Goal: Task Accomplishment & Management: Manage account settings

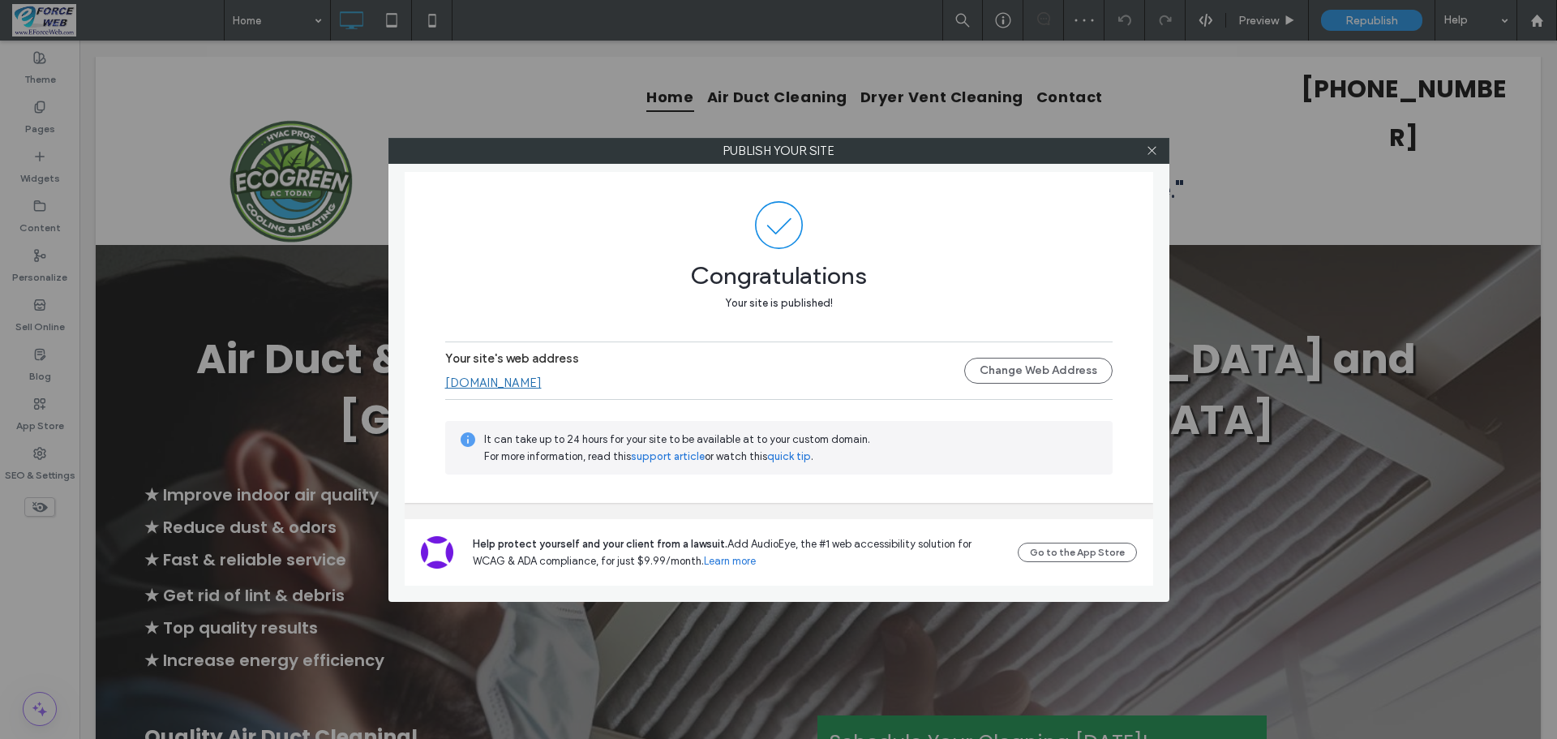
click at [500, 379] on link "[DOMAIN_NAME]" at bounding box center [493, 383] width 97 height 15
click at [1154, 152] on icon at bounding box center [1152, 150] width 12 height 12
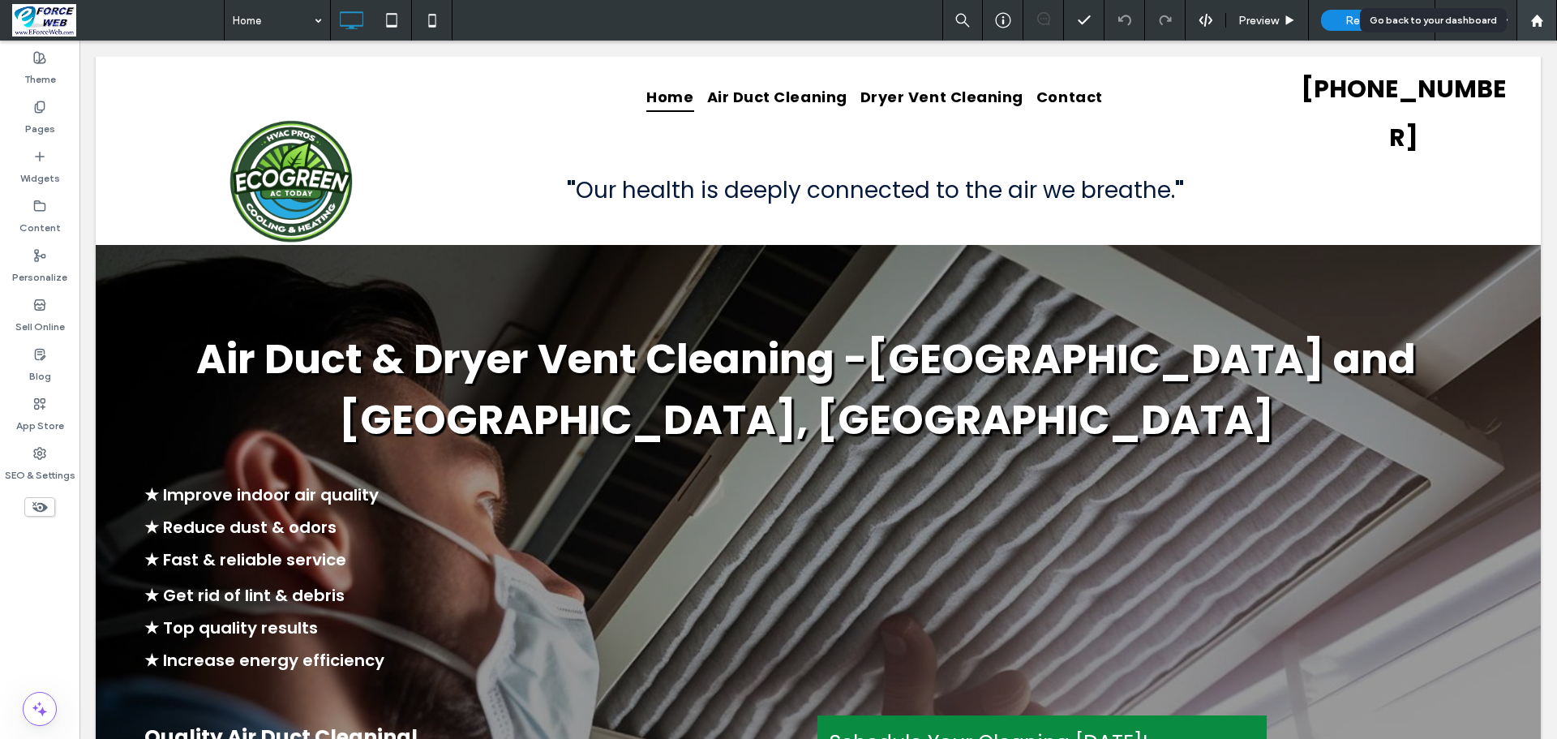
click at [1539, 20] on use at bounding box center [1537, 20] width 12 height 12
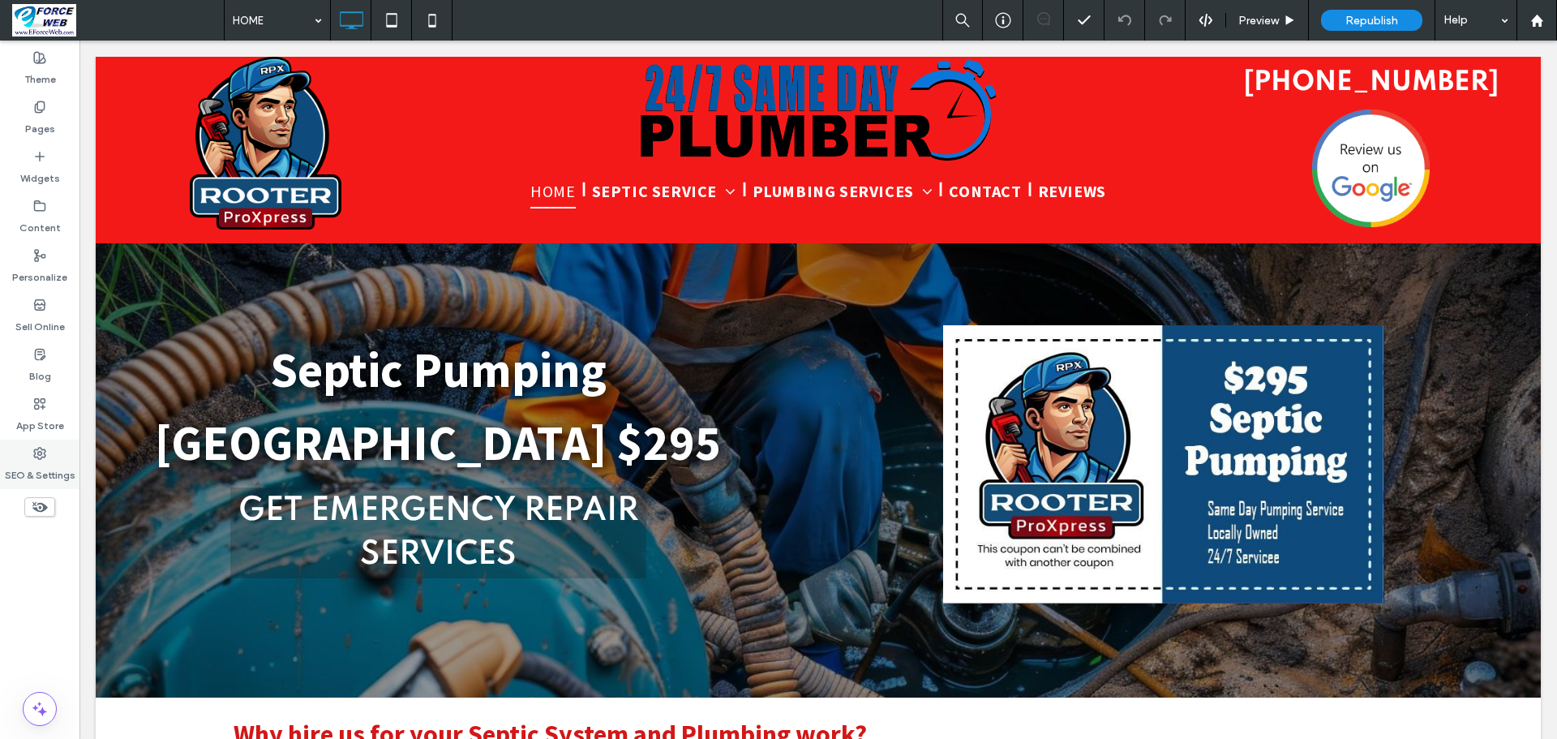
click at [22, 468] on label "SEO & Settings" at bounding box center [40, 471] width 71 height 23
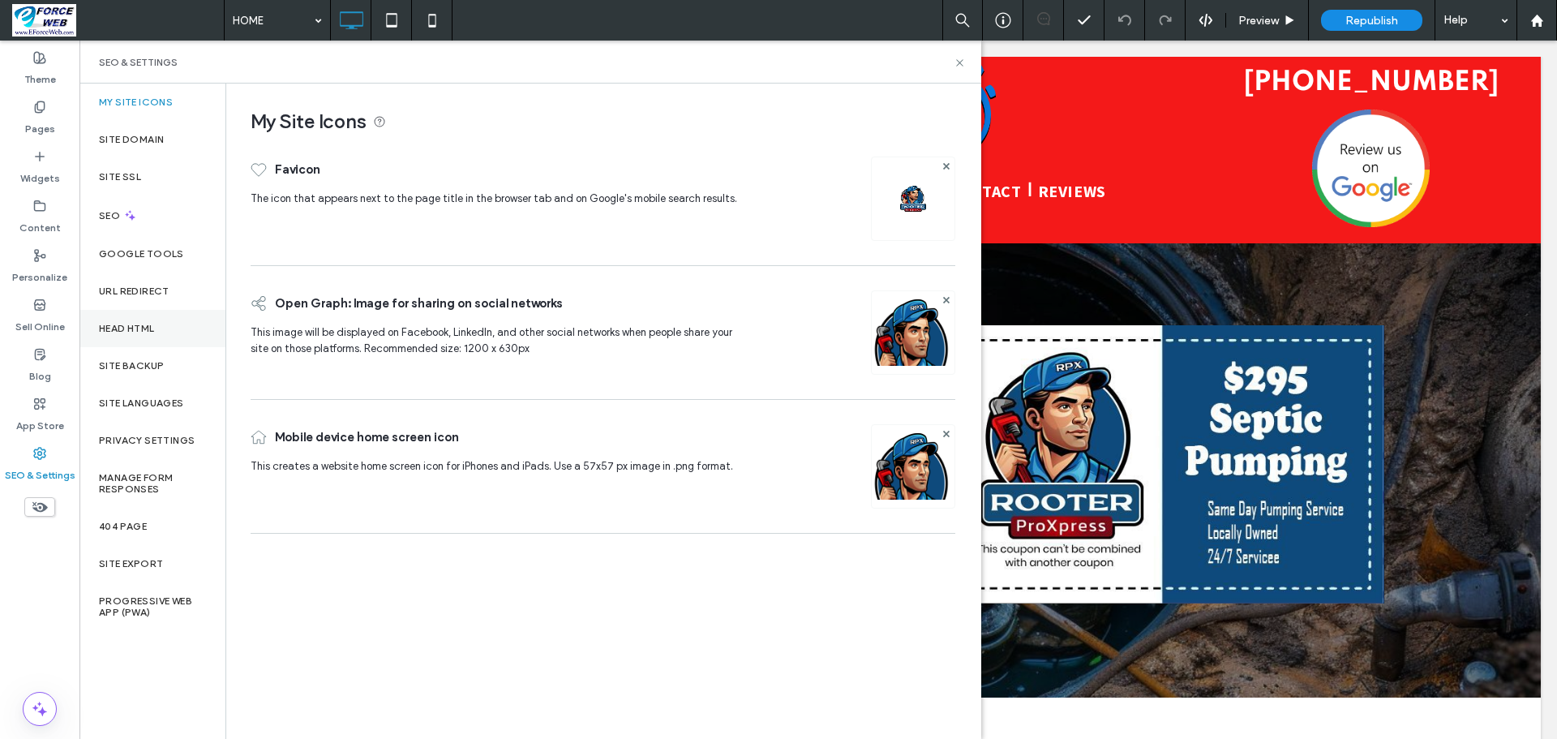
click at [148, 334] on div "Head HTML" at bounding box center [152, 328] width 146 height 37
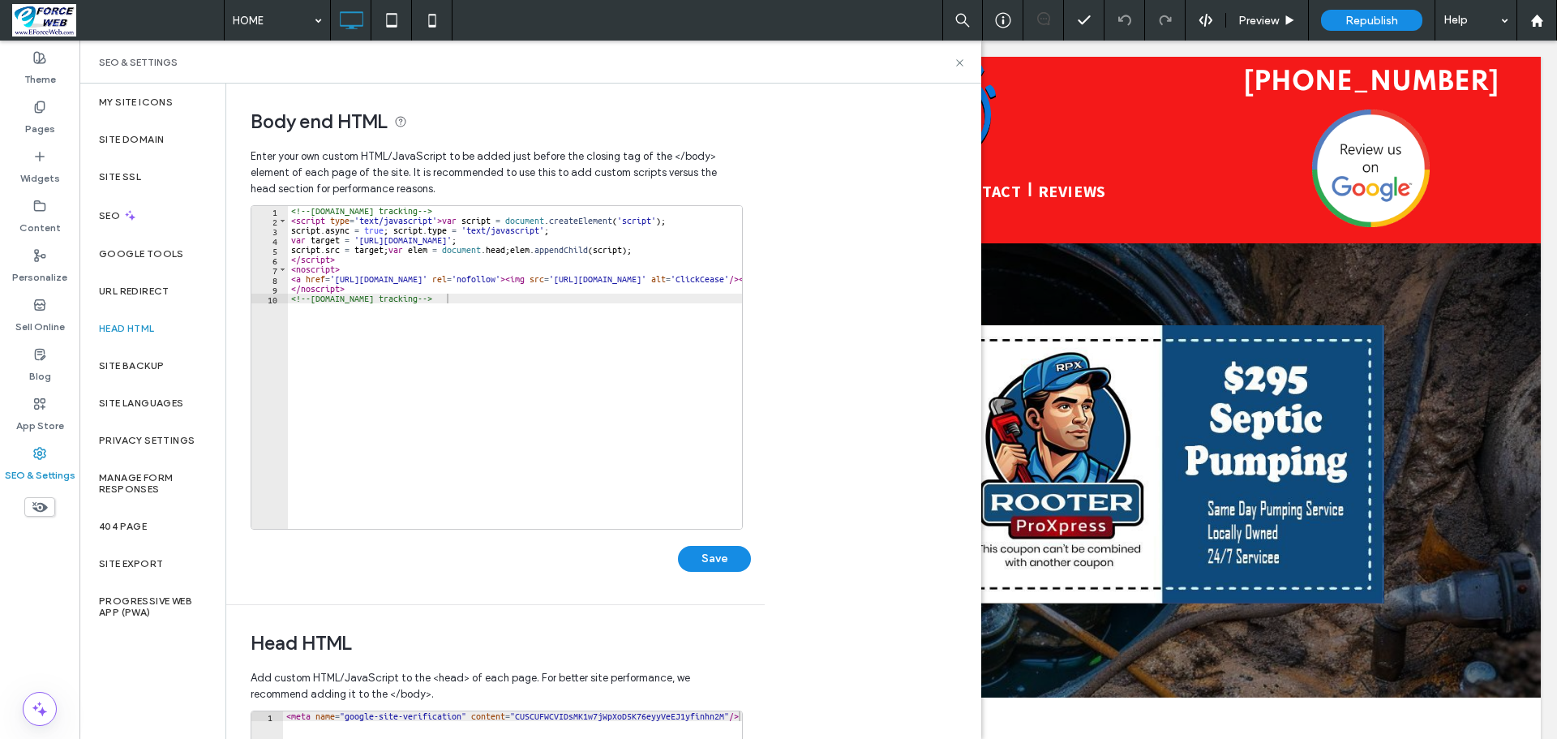
type textarea "**********"
click at [480, 303] on div "<!-- [DOMAIN_NAME] tracking --> < script type = 'text/javascript' > var script …" at bounding box center [573, 371] width 571 height 330
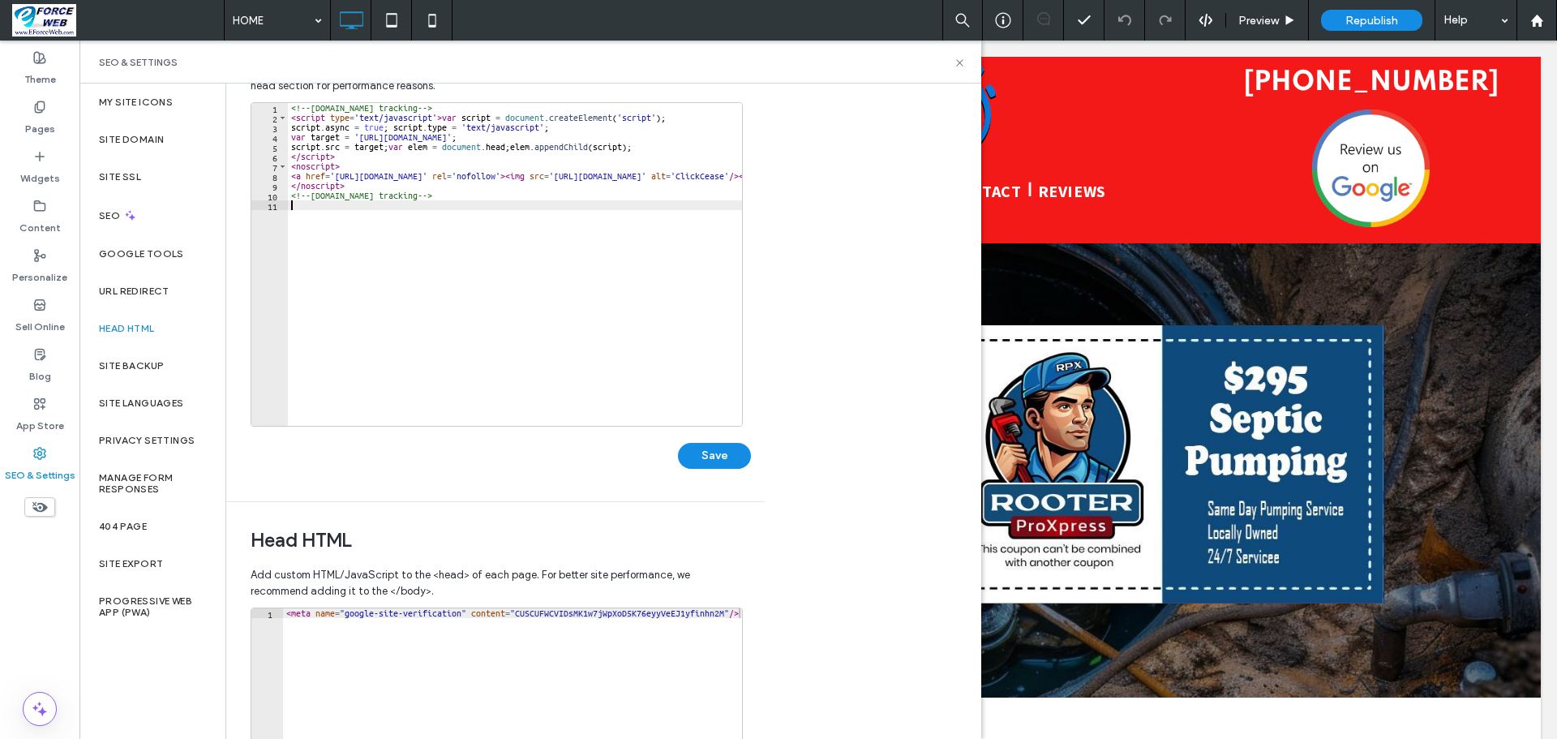
scroll to position [81, 0]
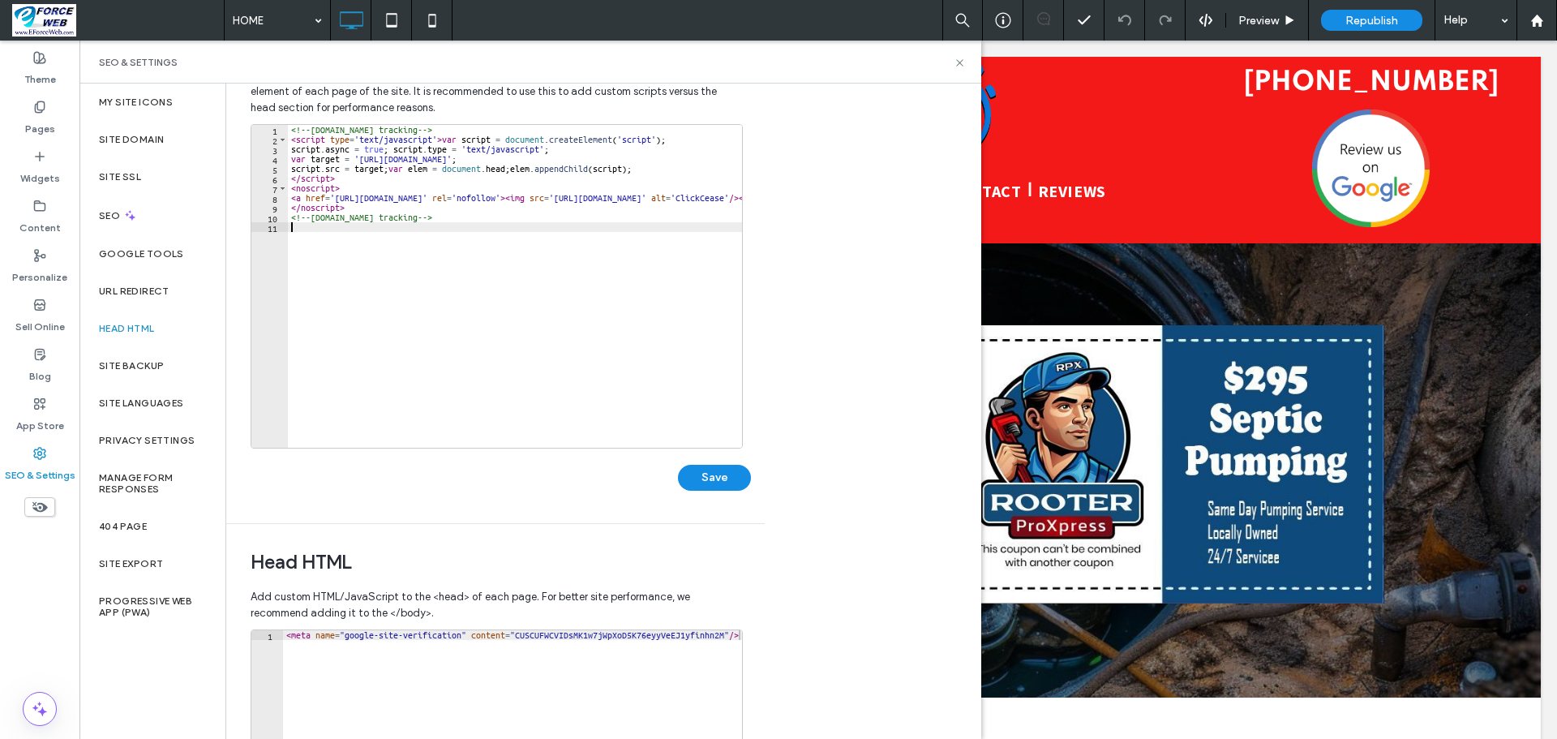
click at [325, 228] on div "<!-- [DOMAIN_NAME] tracking --> < script type = 'text/javascript' > var script …" at bounding box center [573, 290] width 571 height 330
paste textarea "**********"
type textarea "**********"
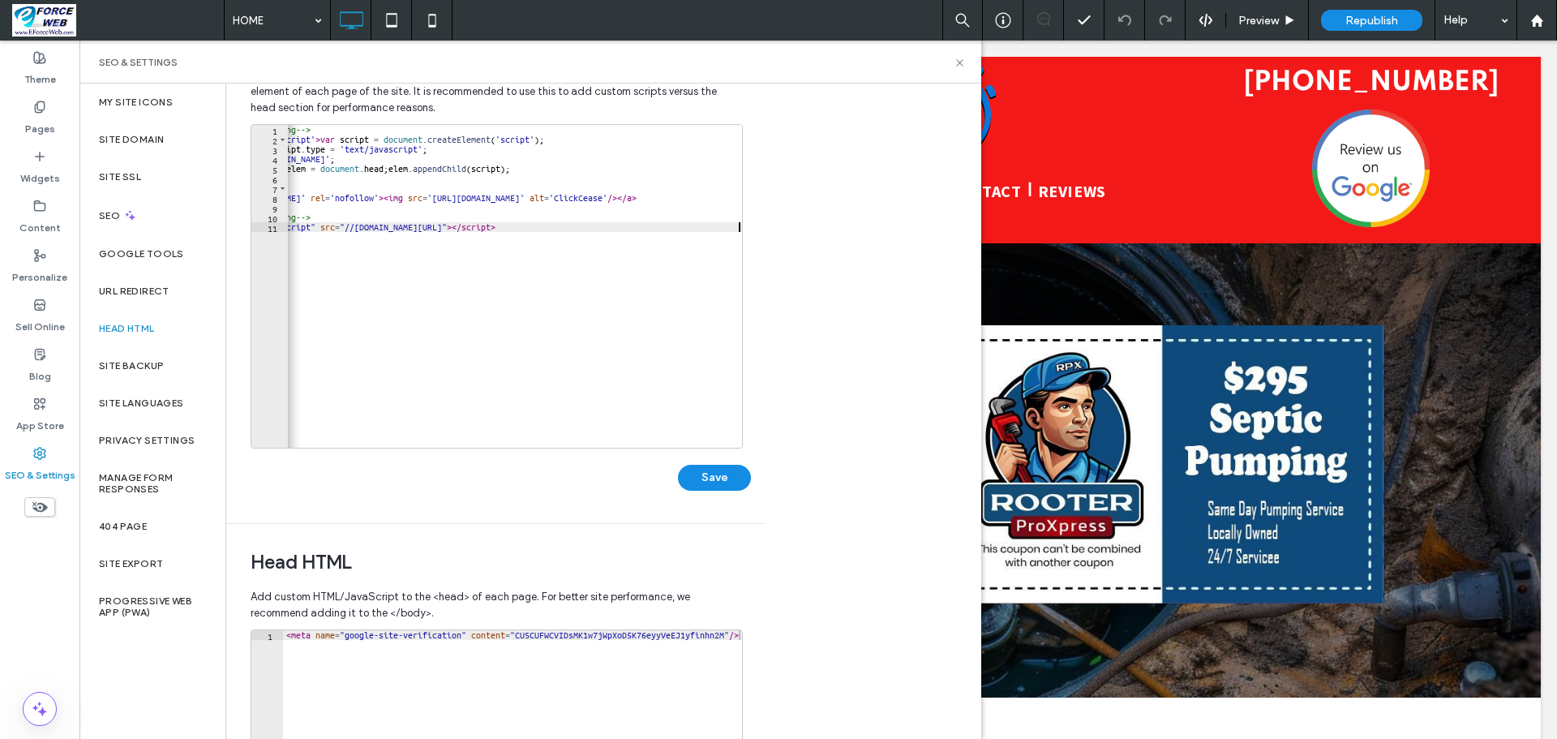
scroll to position [0, 122]
click at [732, 476] on button "Save" at bounding box center [714, 478] width 73 height 26
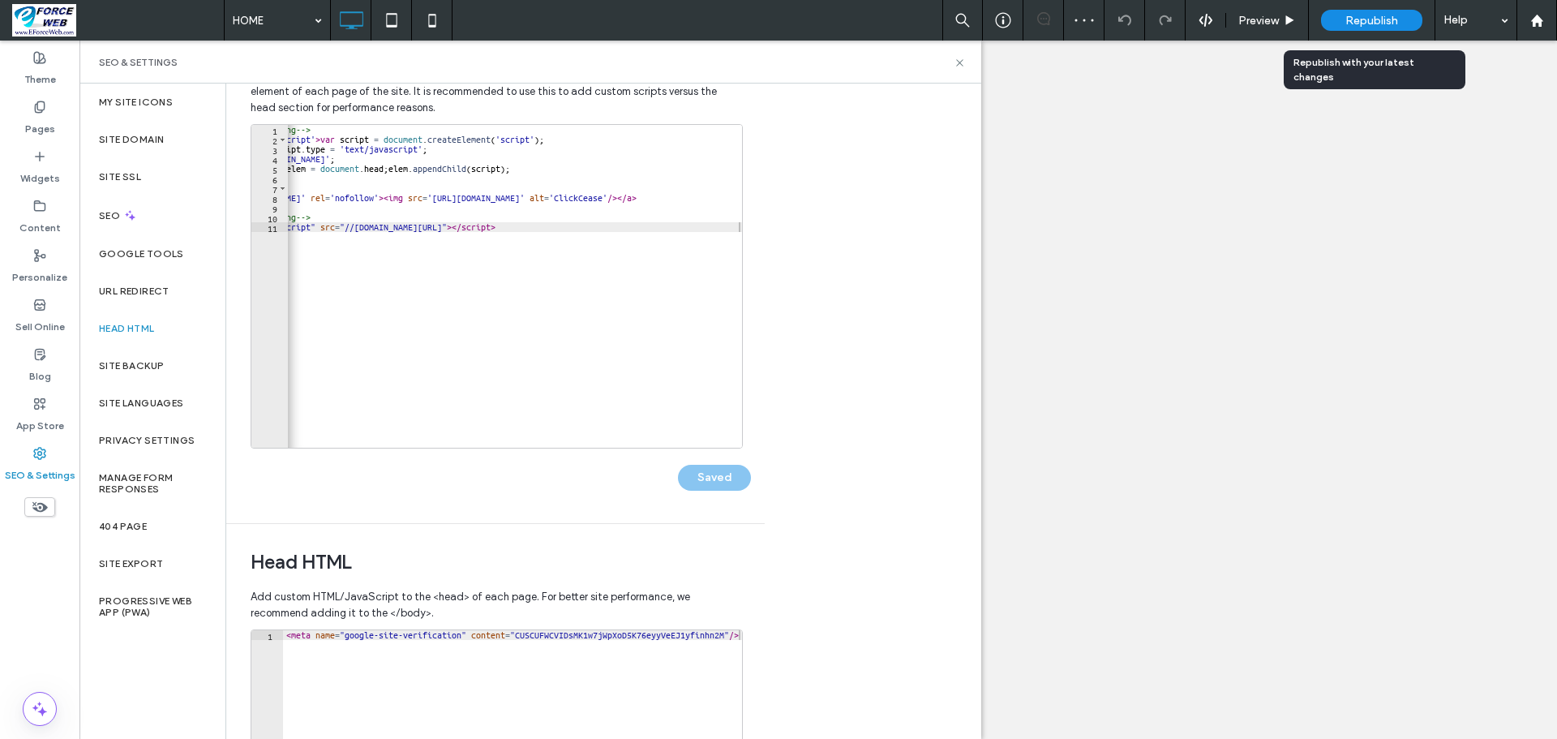
click at [1377, 19] on span "Republish" at bounding box center [1372, 21] width 53 height 14
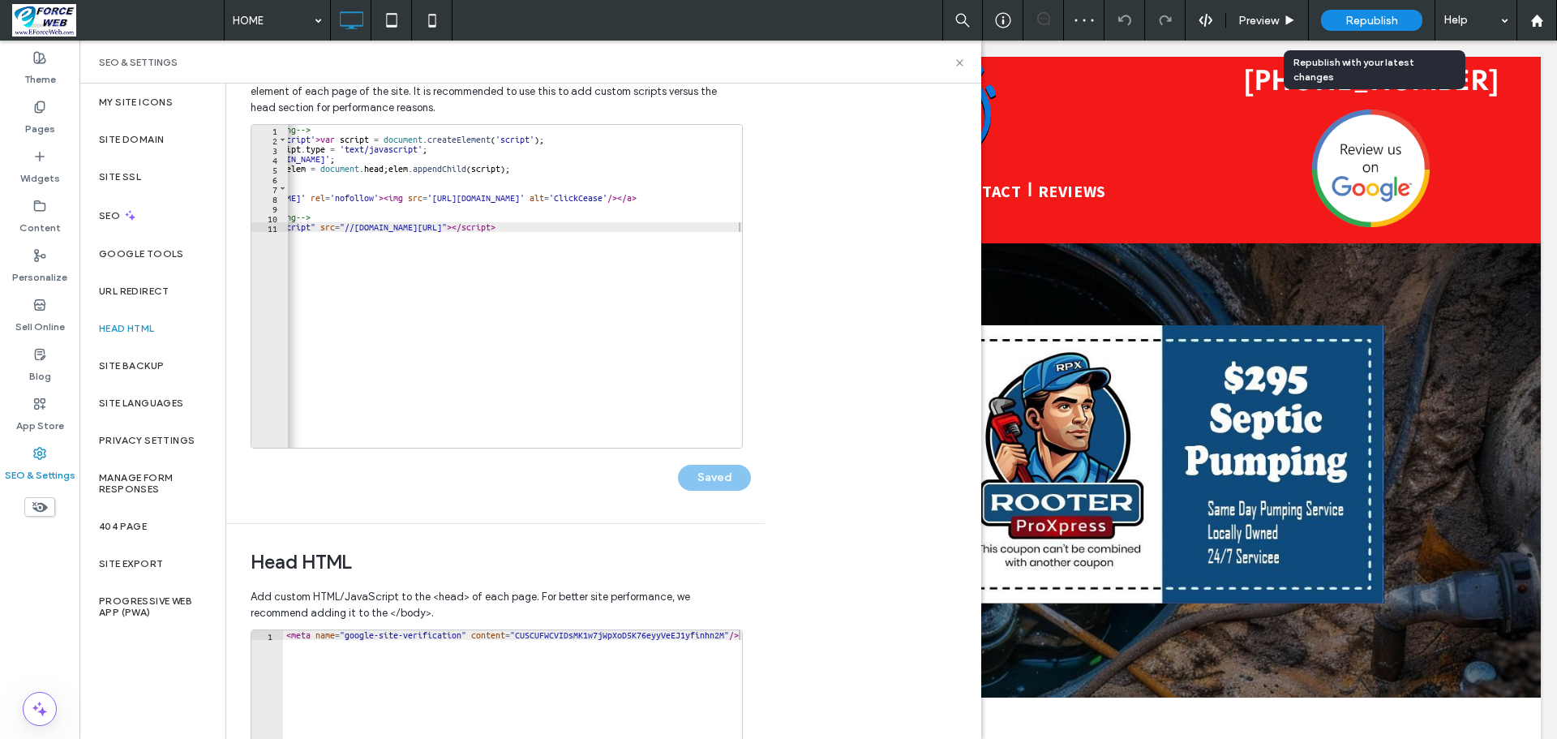
scroll to position [0, 0]
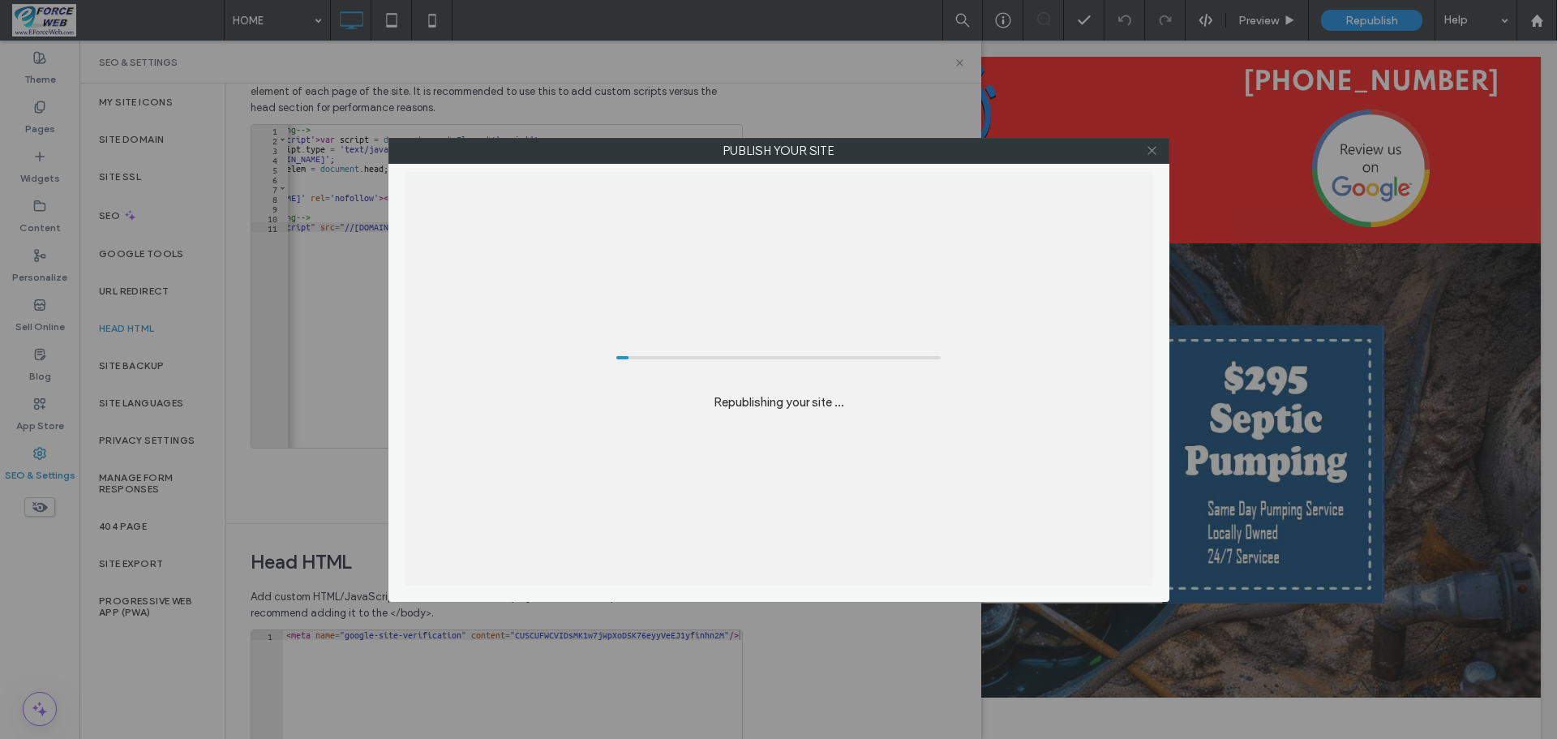
click at [1148, 156] on icon at bounding box center [1152, 150] width 12 height 12
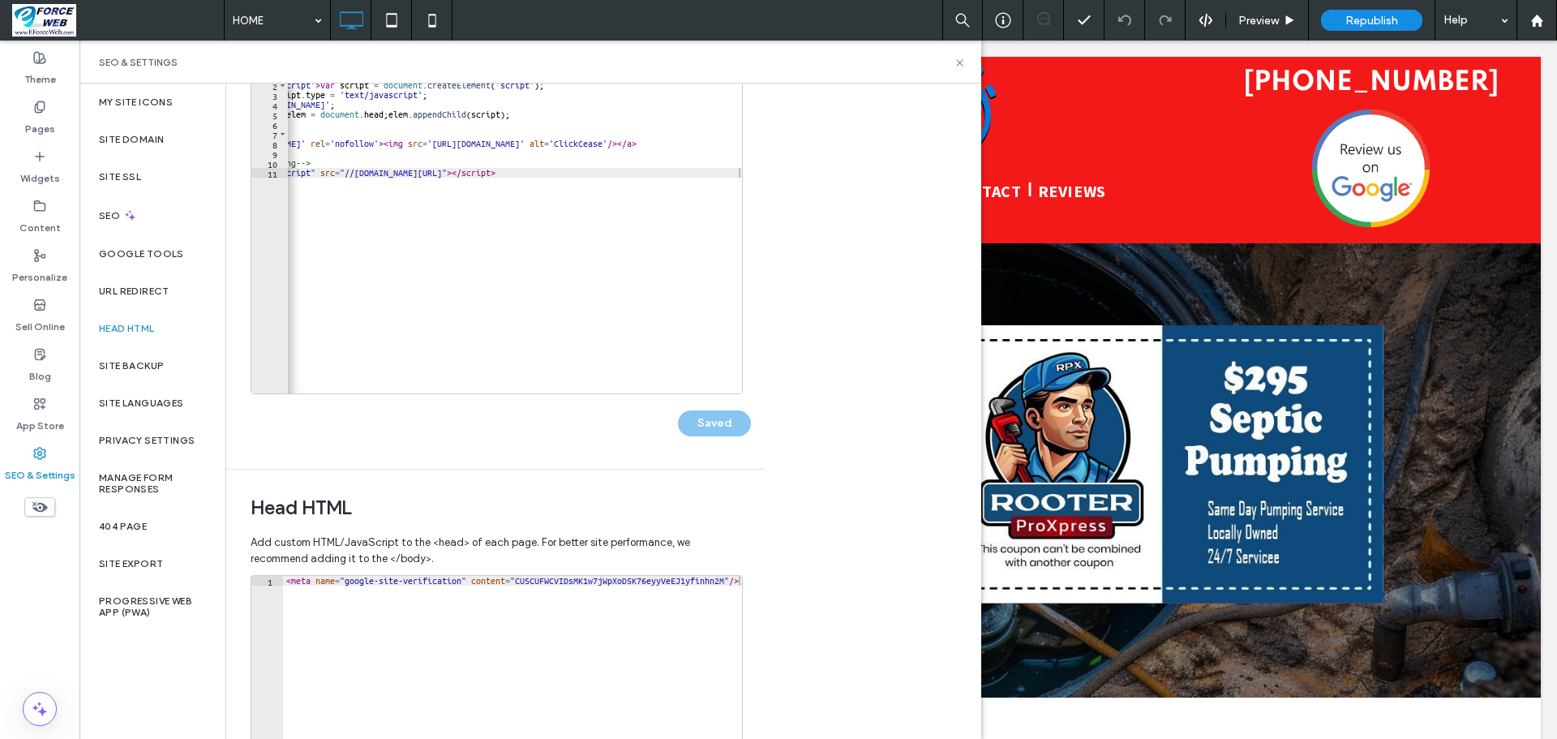
scroll to position [162, 0]
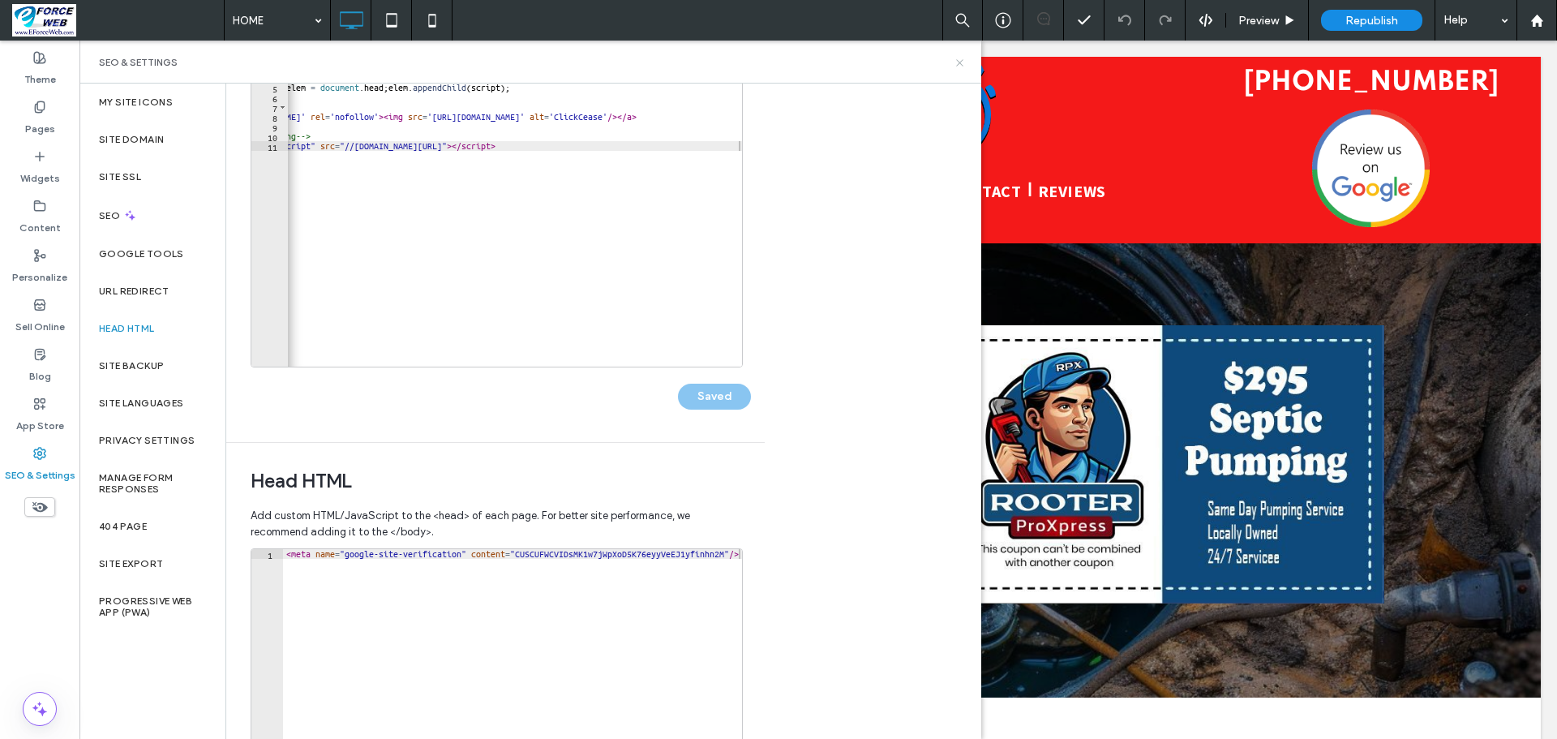
click at [962, 61] on icon at bounding box center [960, 63] width 12 height 12
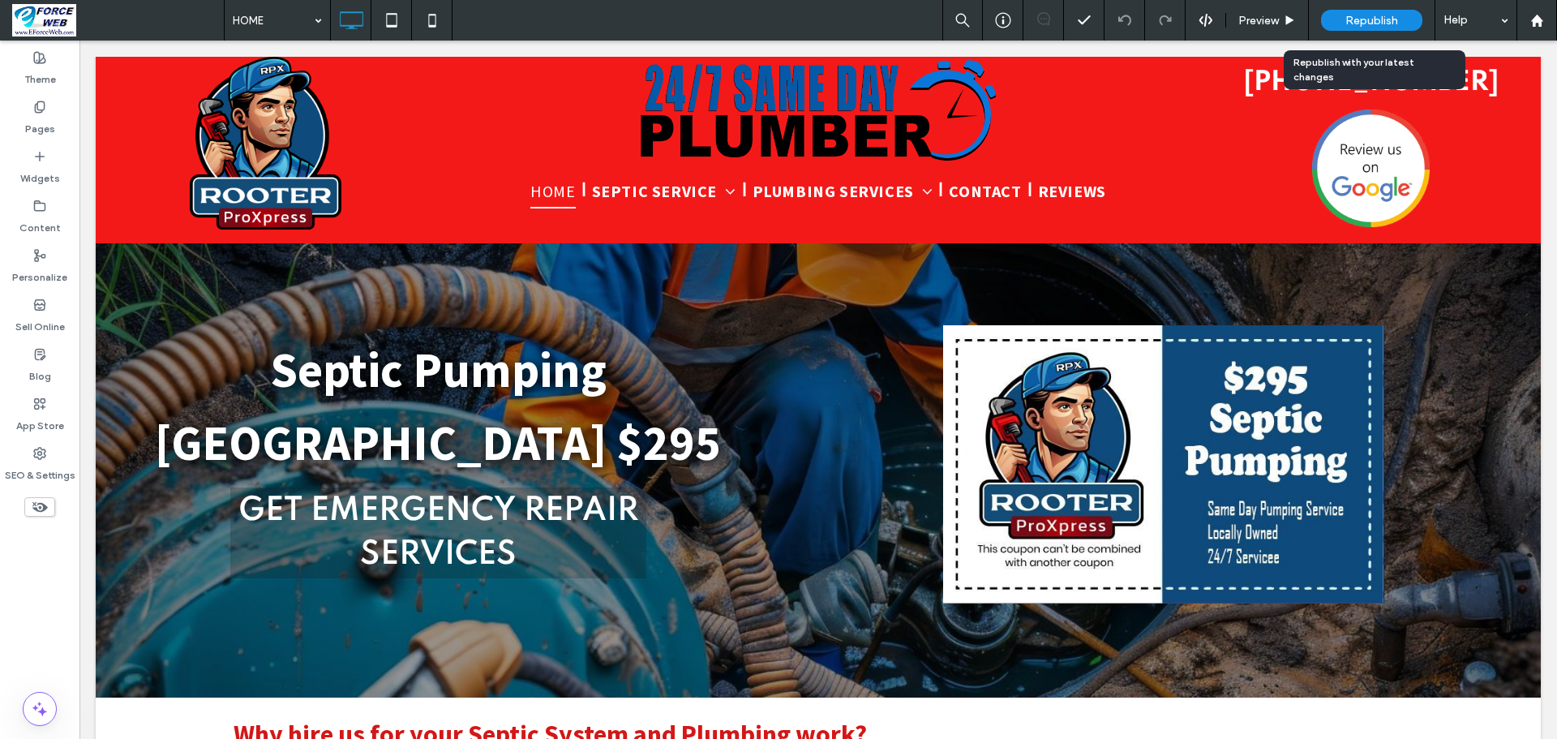
click at [1361, 14] on span "Republish" at bounding box center [1372, 21] width 53 height 14
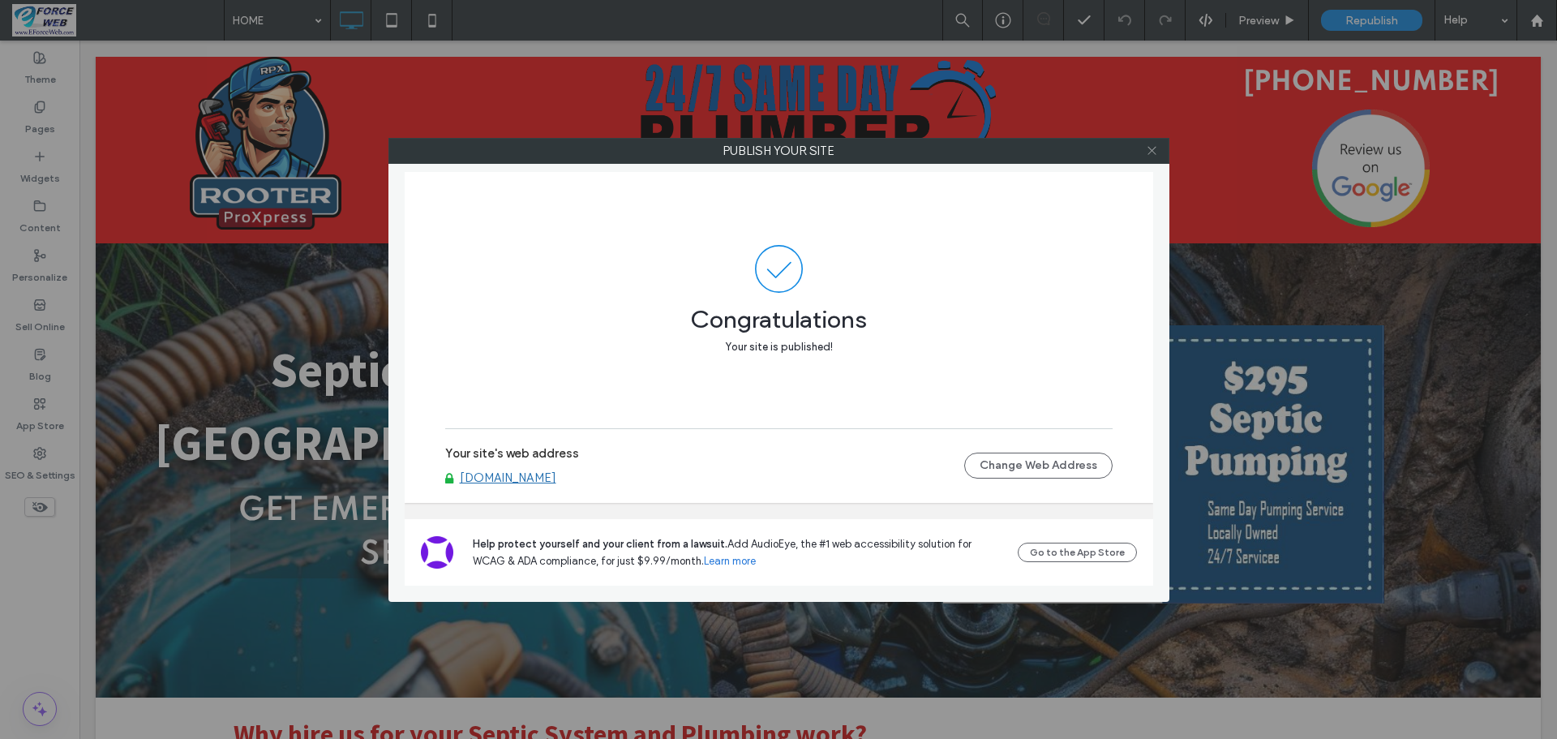
click at [1151, 155] on icon at bounding box center [1152, 150] width 12 height 12
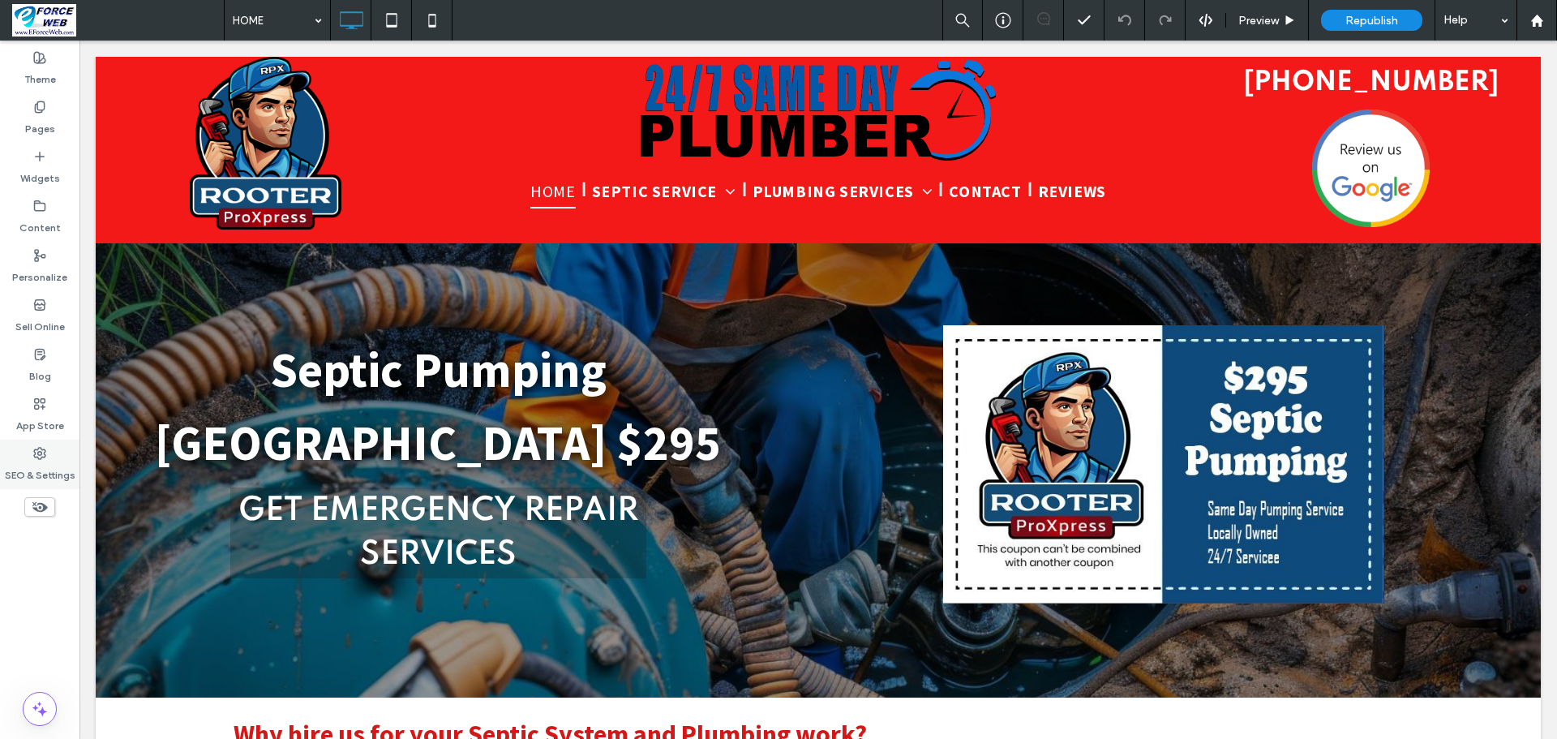
click at [33, 475] on label "SEO & Settings" at bounding box center [40, 471] width 71 height 23
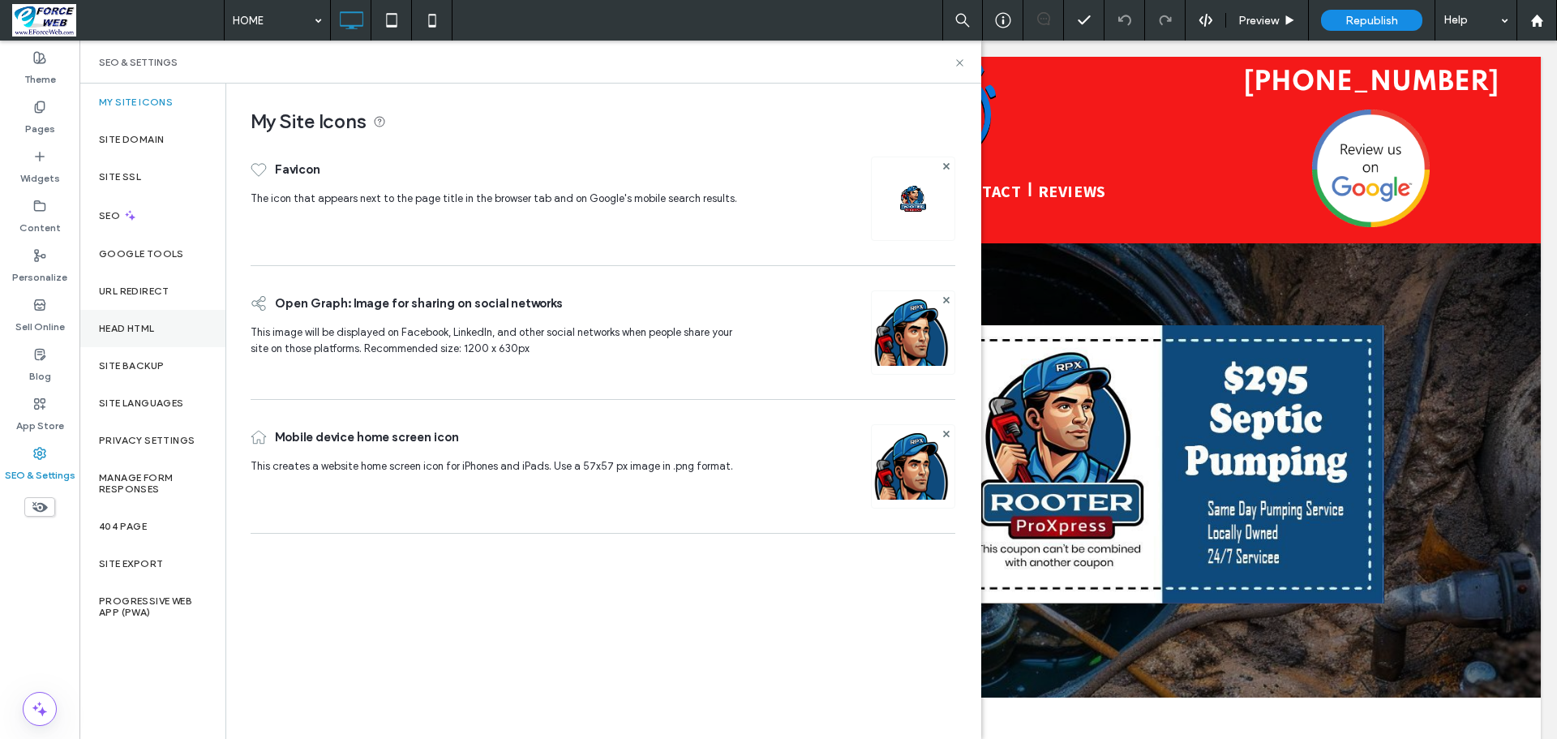
click at [135, 324] on label "Head HTML" at bounding box center [127, 328] width 56 height 11
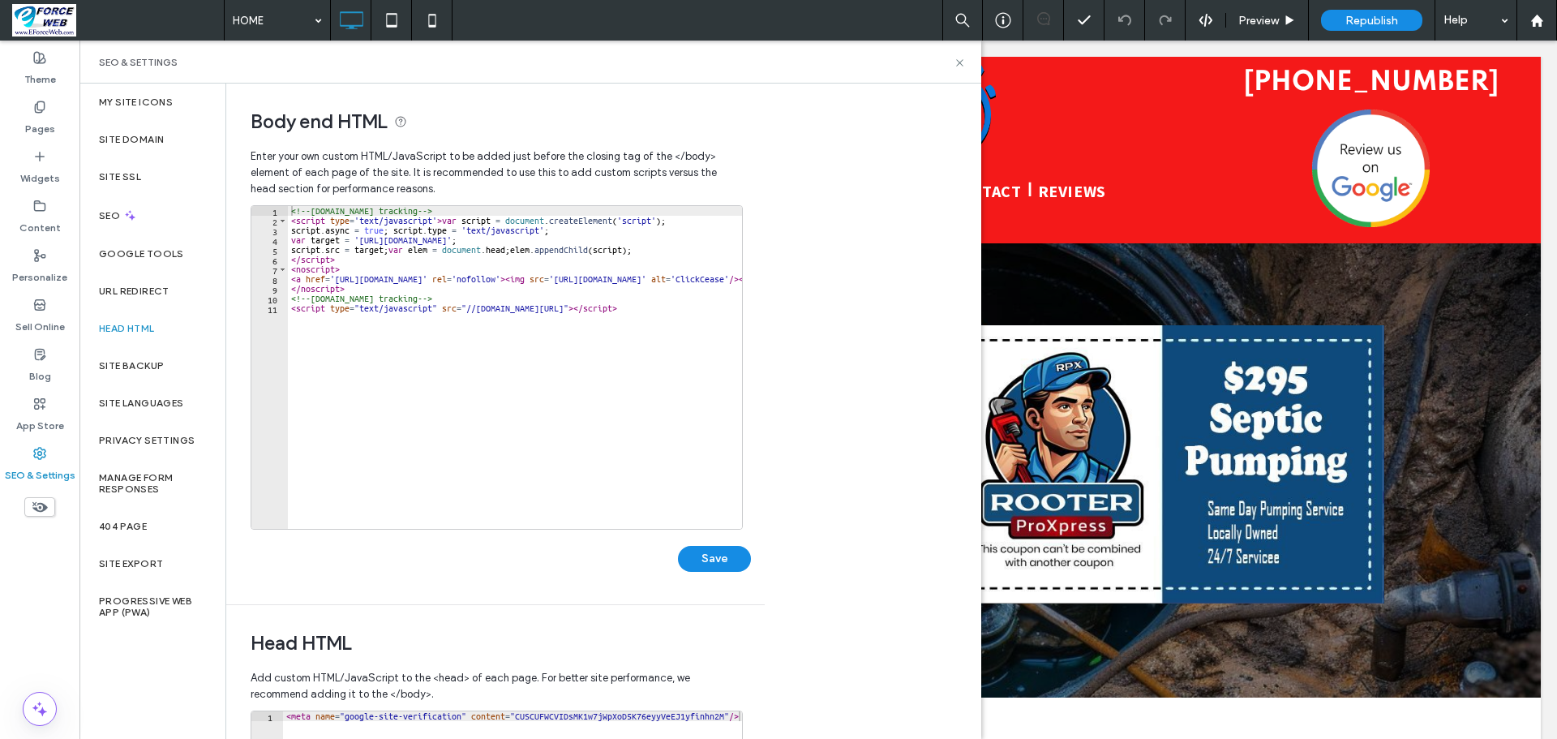
type textarea "**********"
click at [298, 324] on div "<!-- [DOMAIN_NAME] tracking --> < script type = 'text/javascript' > var script …" at bounding box center [576, 377] width 576 height 342
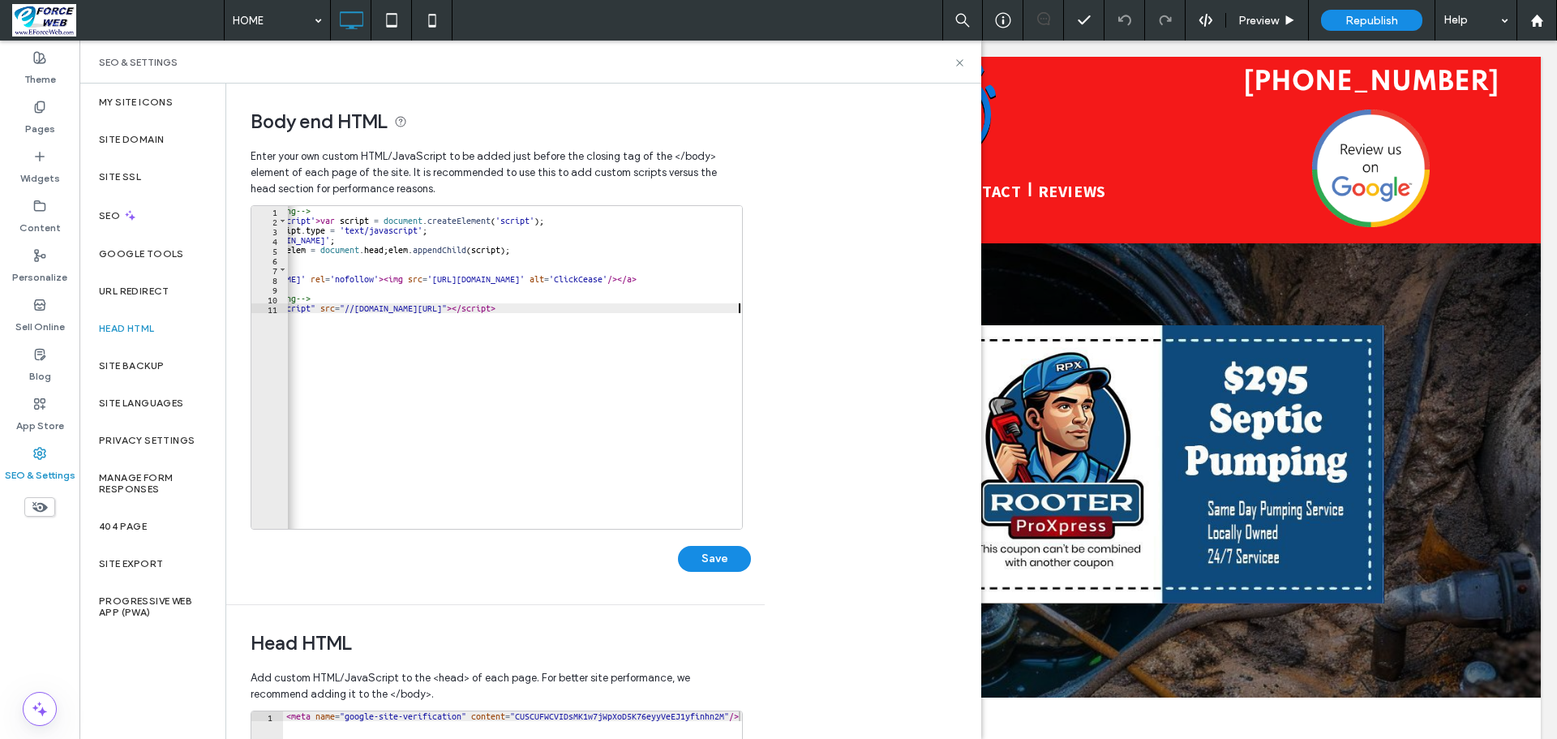
scroll to position [0, 0]
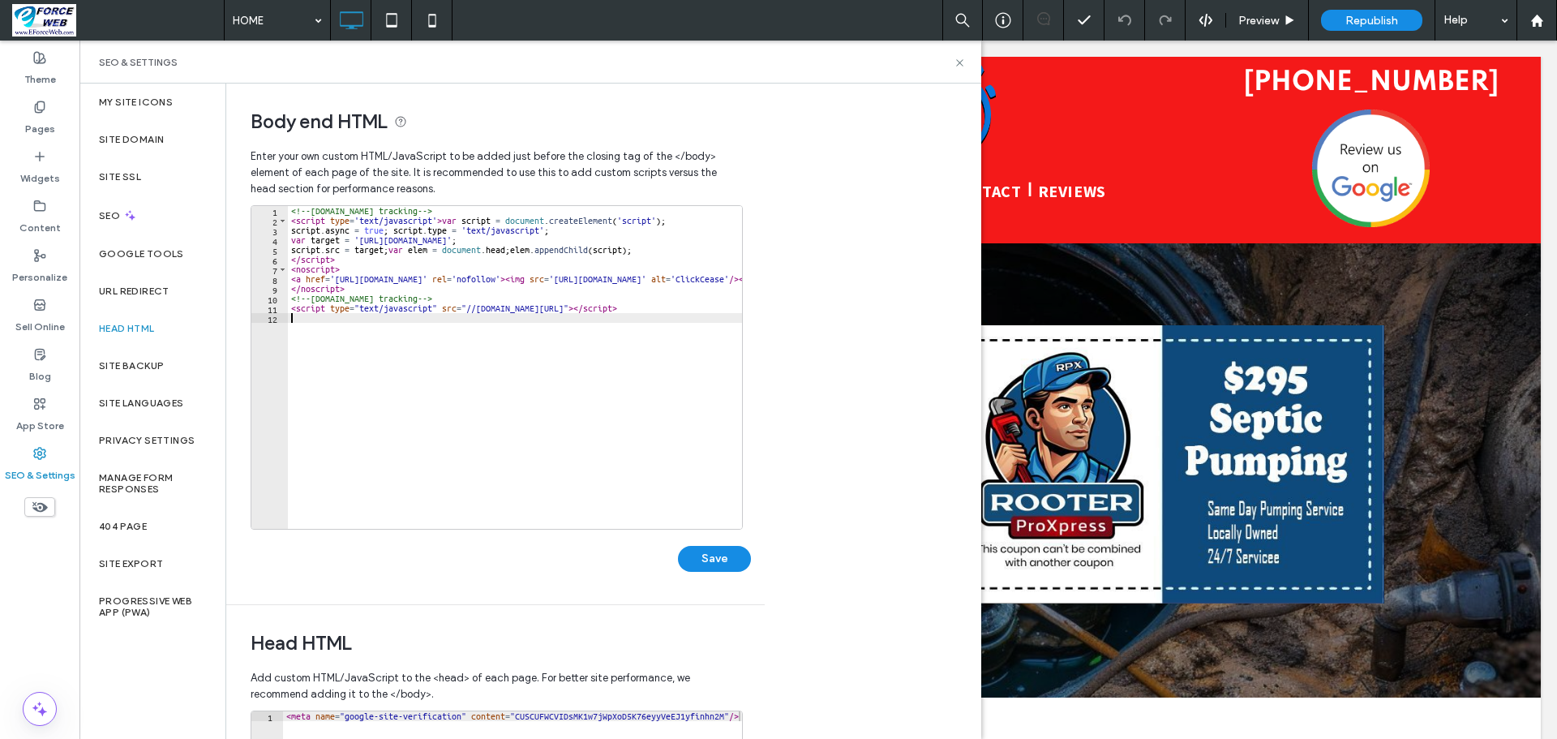
paste textarea "**********"
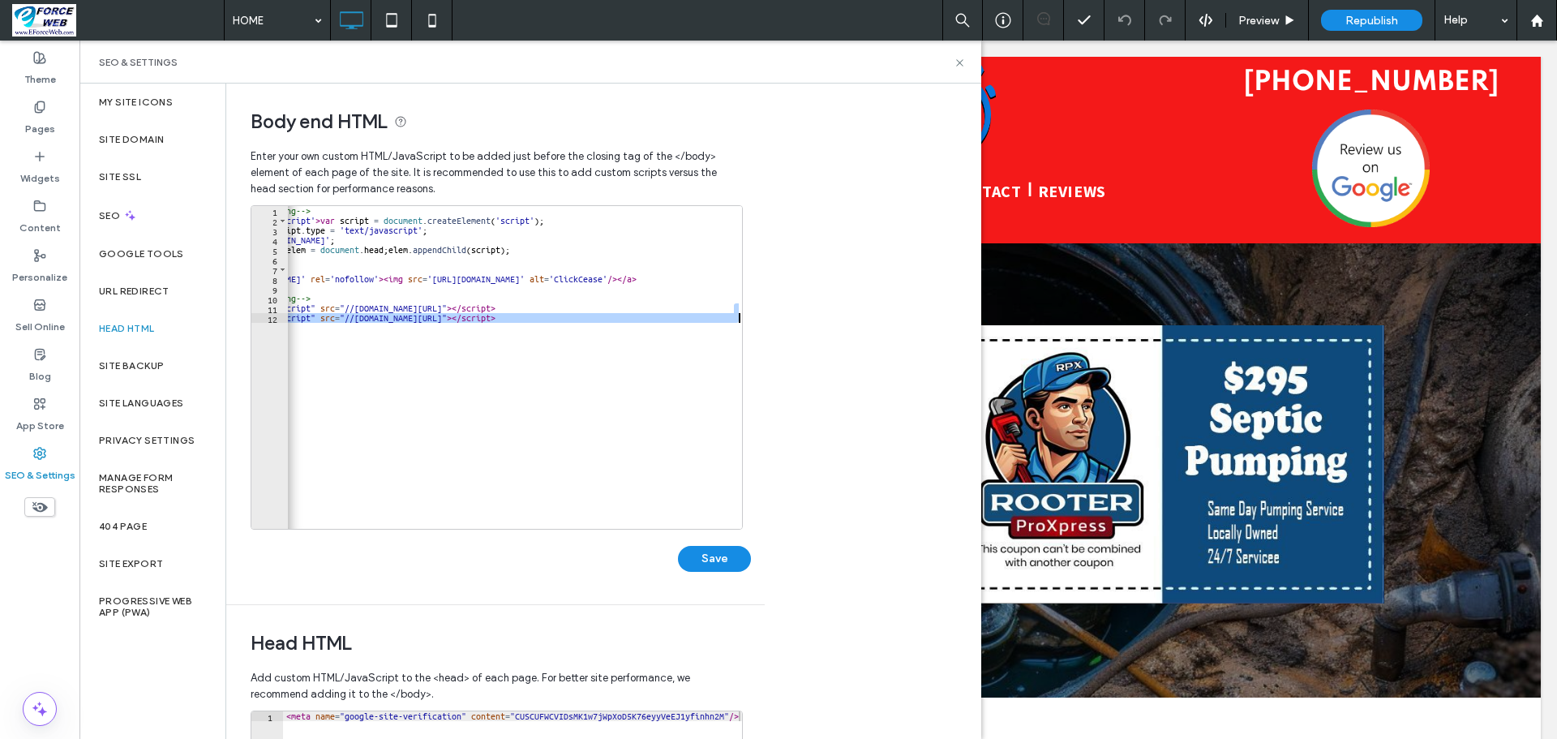
drag, startPoint x: 734, startPoint y: 308, endPoint x: 743, endPoint y: 333, distance: 26.7
click at [743, 333] on div "**********" at bounding box center [501, 396] width 500 height 383
type textarea "**********"
click at [728, 562] on button "Save" at bounding box center [714, 559] width 73 height 26
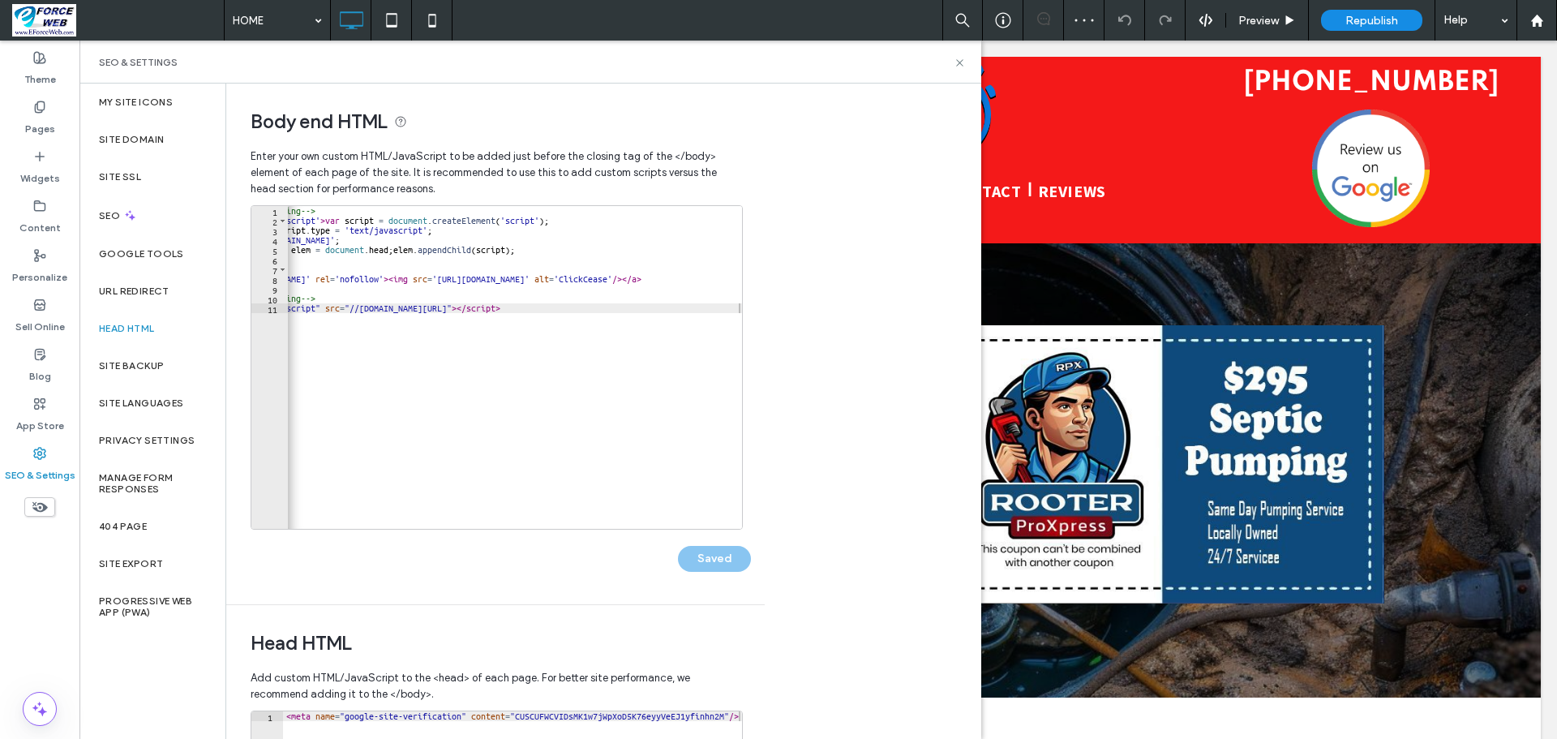
click at [970, 58] on div "SEO & Settings" at bounding box center [530, 62] width 902 height 43
click at [951, 64] on div "SEO & Settings" at bounding box center [530, 62] width 863 height 13
click at [964, 63] on icon at bounding box center [960, 63] width 12 height 12
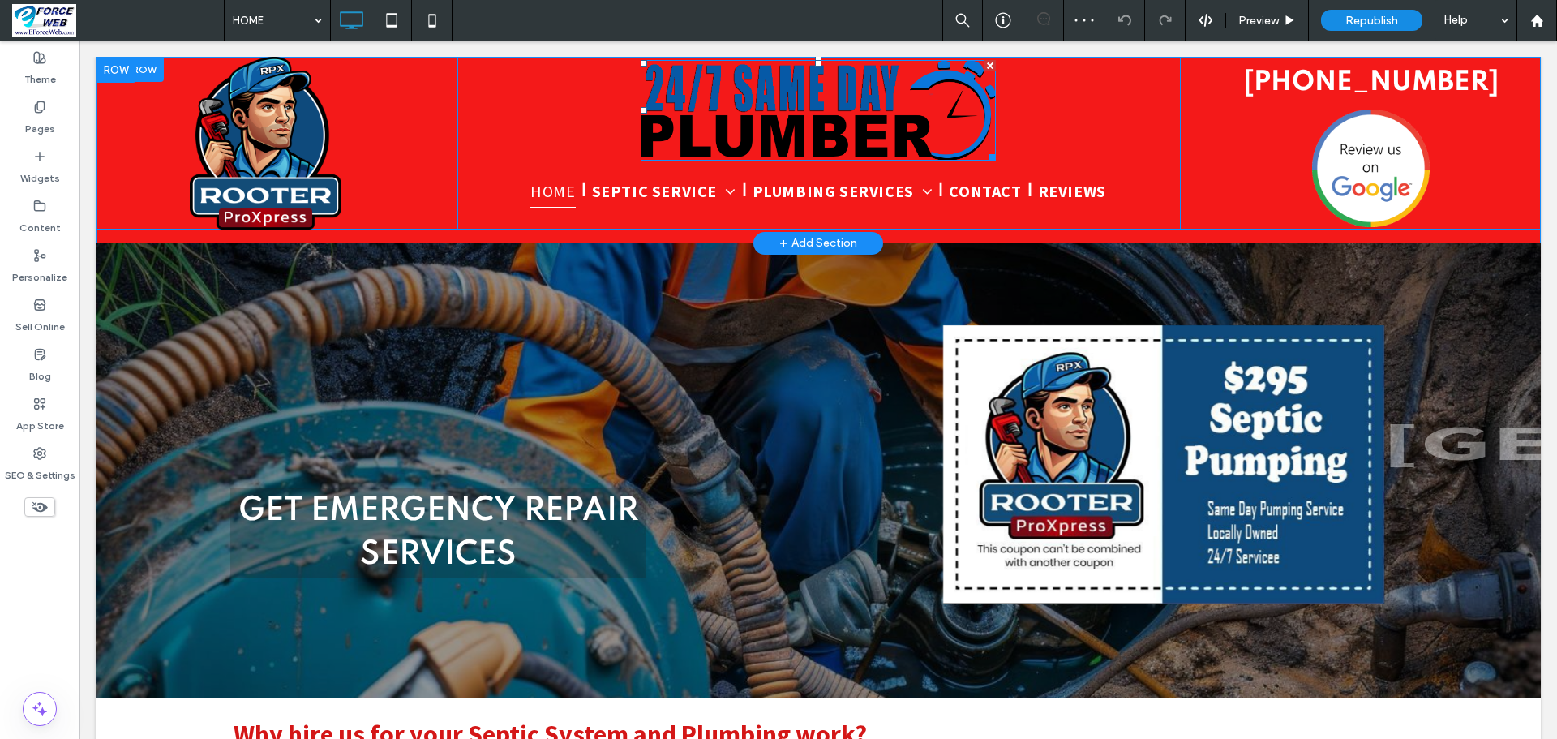
scroll to position [0, 0]
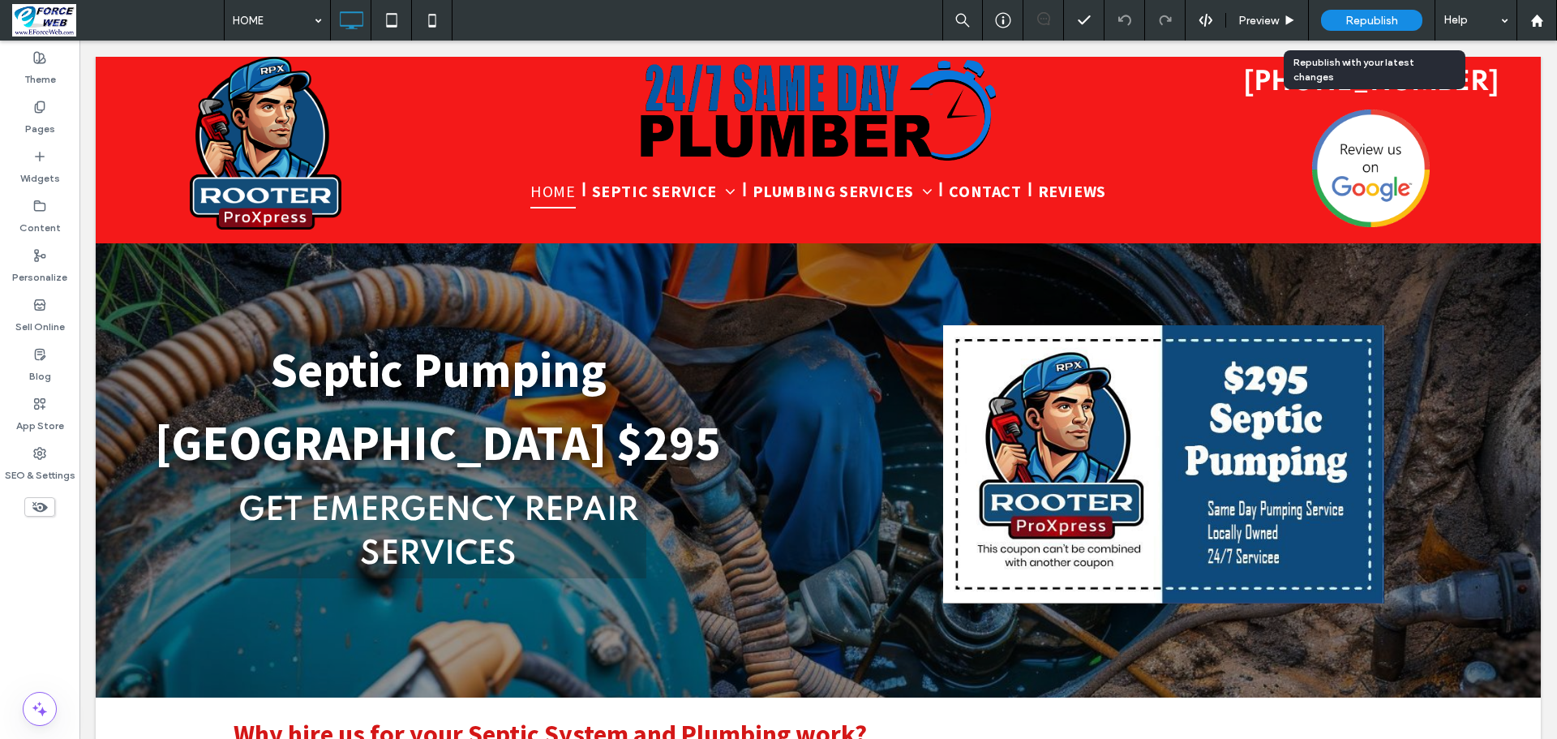
click at [1378, 17] on span "Republish" at bounding box center [1372, 21] width 53 height 14
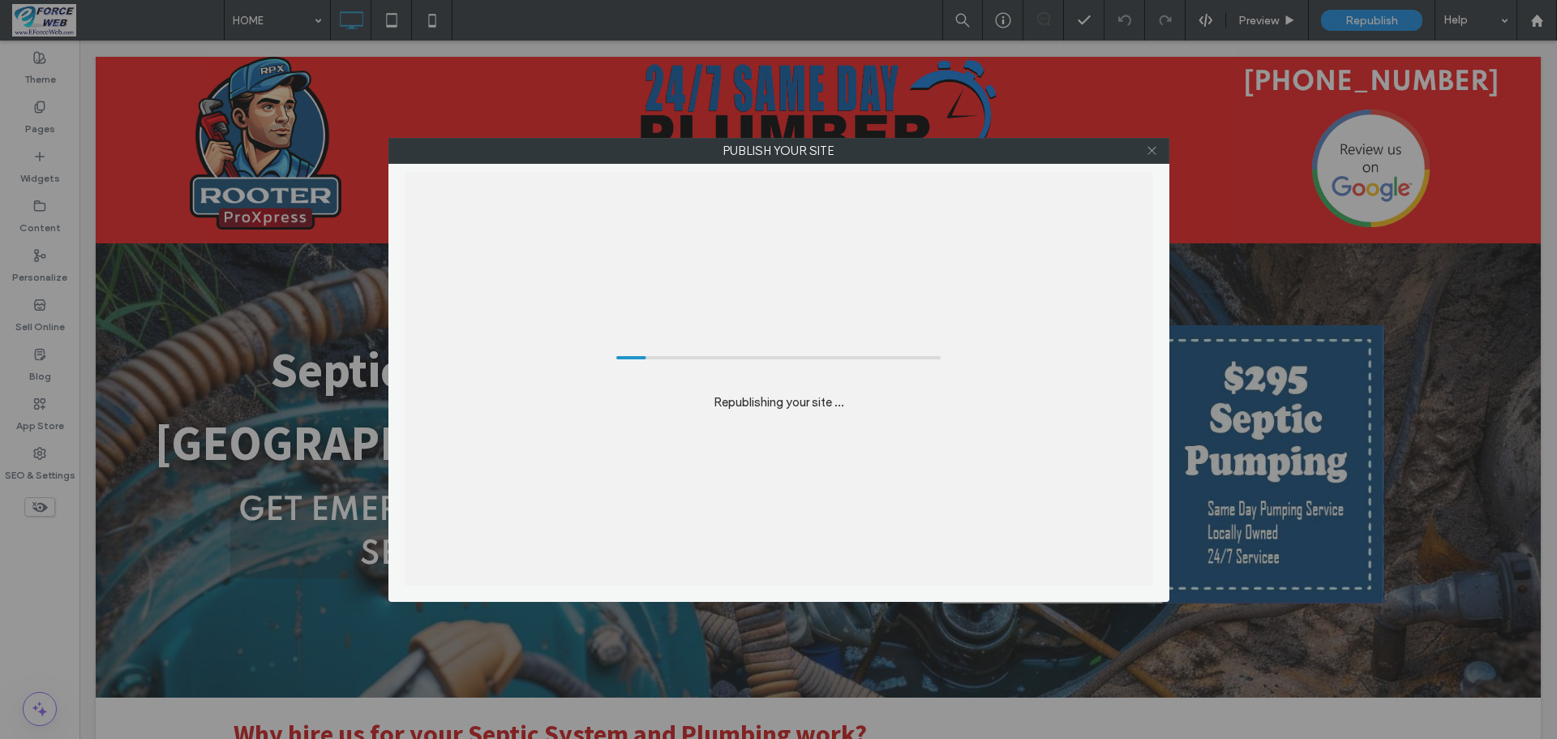
click at [1148, 153] on icon at bounding box center [1152, 150] width 12 height 12
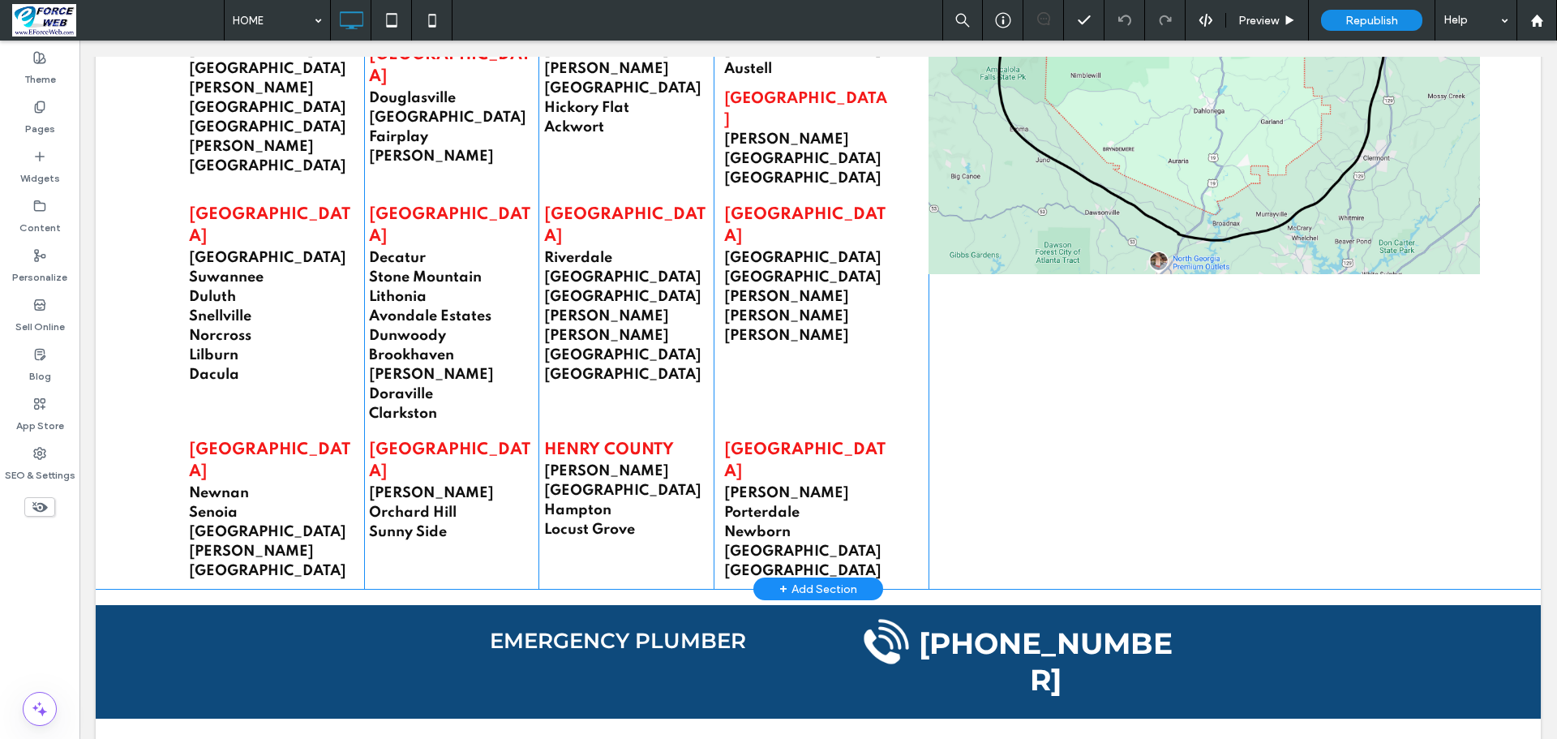
scroll to position [2190, 0]
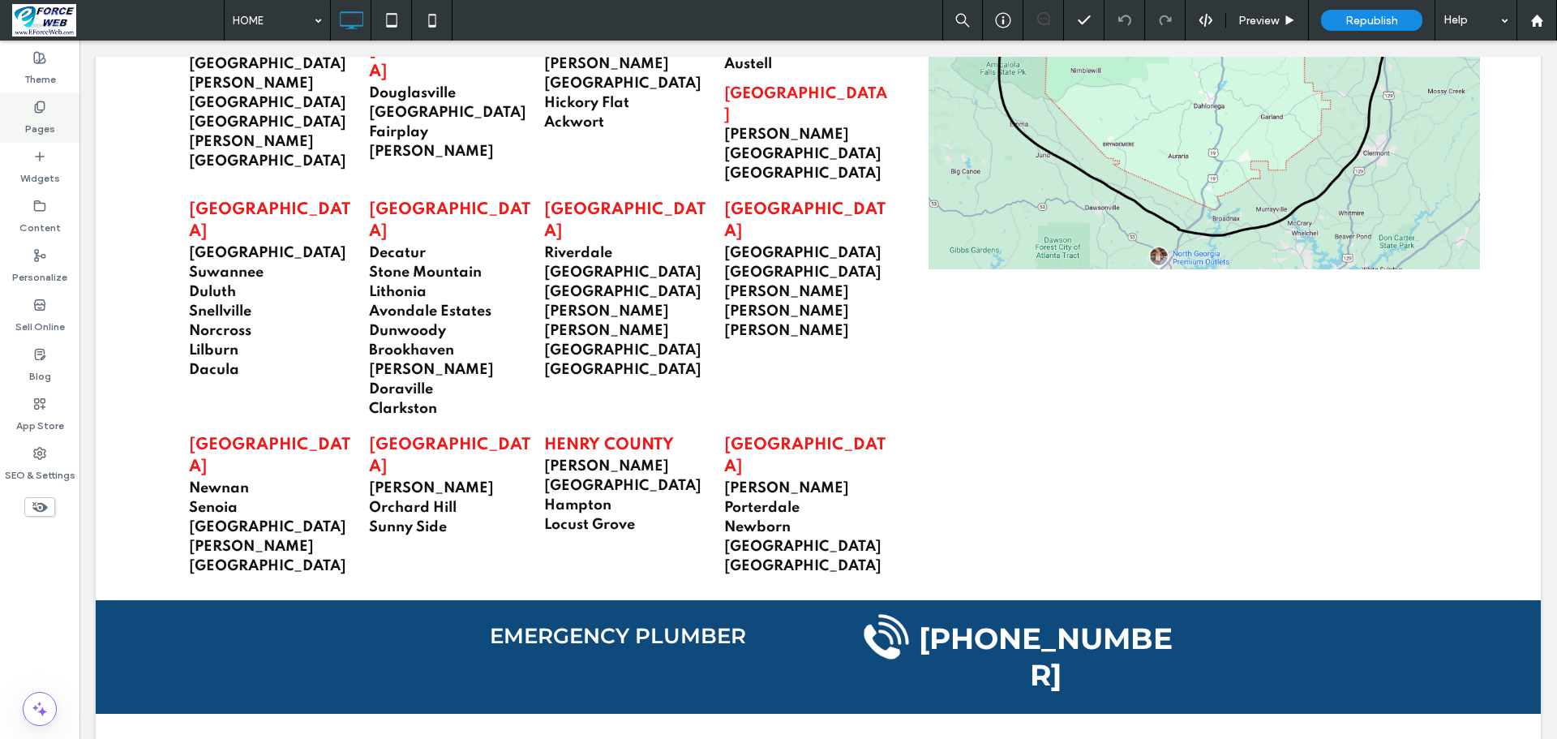
click at [44, 113] on icon at bounding box center [39, 107] width 13 height 13
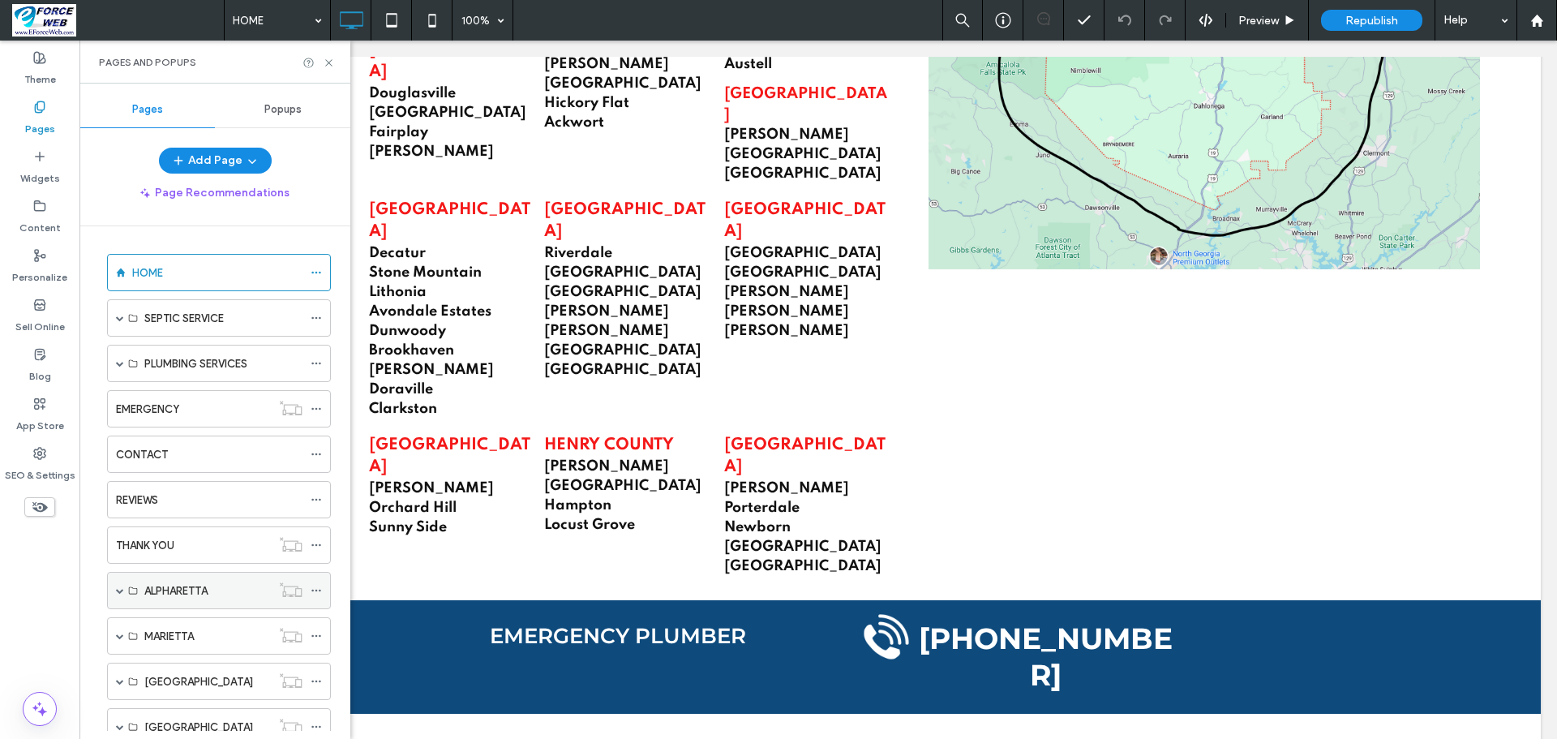
click at [120, 589] on span at bounding box center [120, 590] width 8 height 8
click at [145, 621] on label "ALPHARETTA GA" at bounding box center [184, 628] width 81 height 28
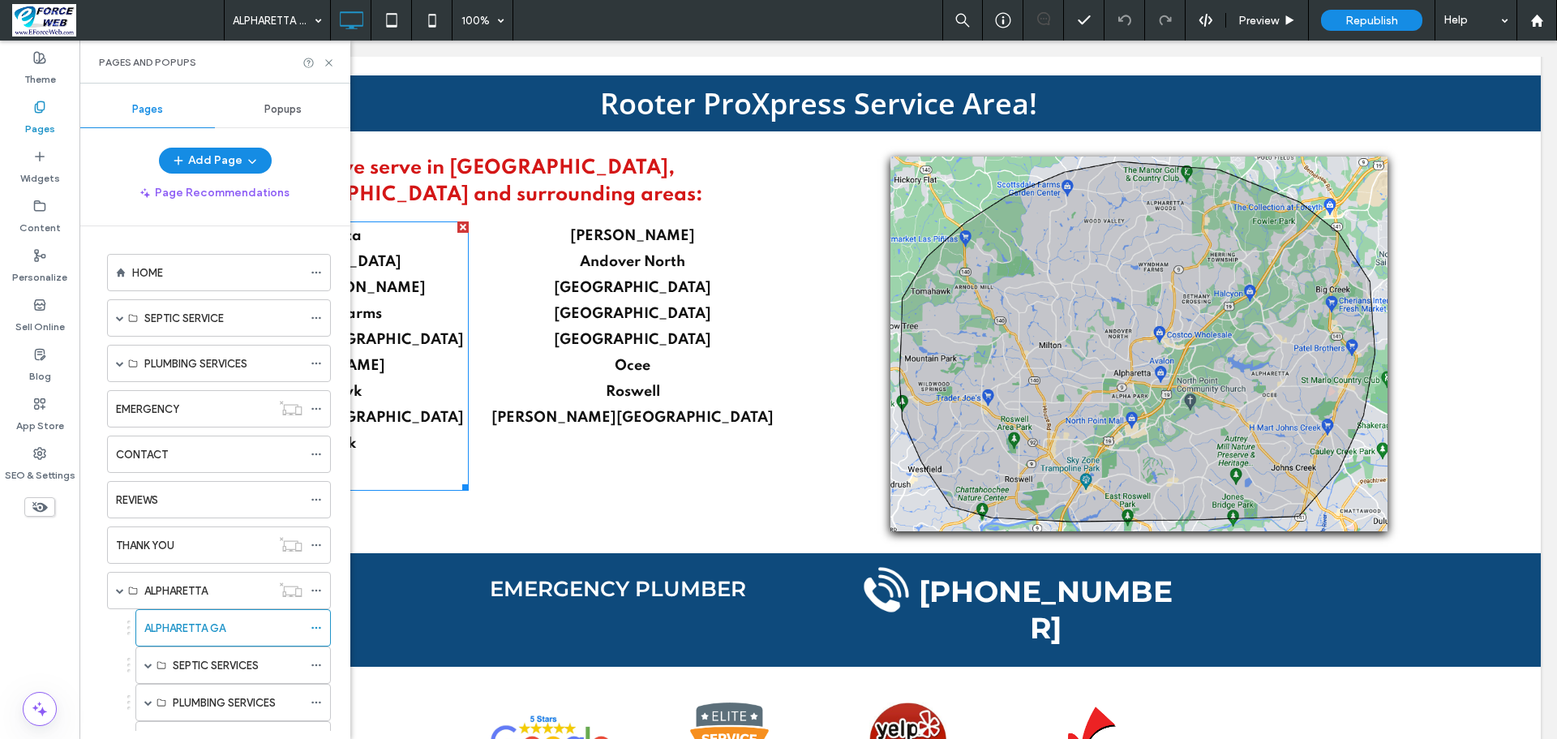
scroll to position [1947, 0]
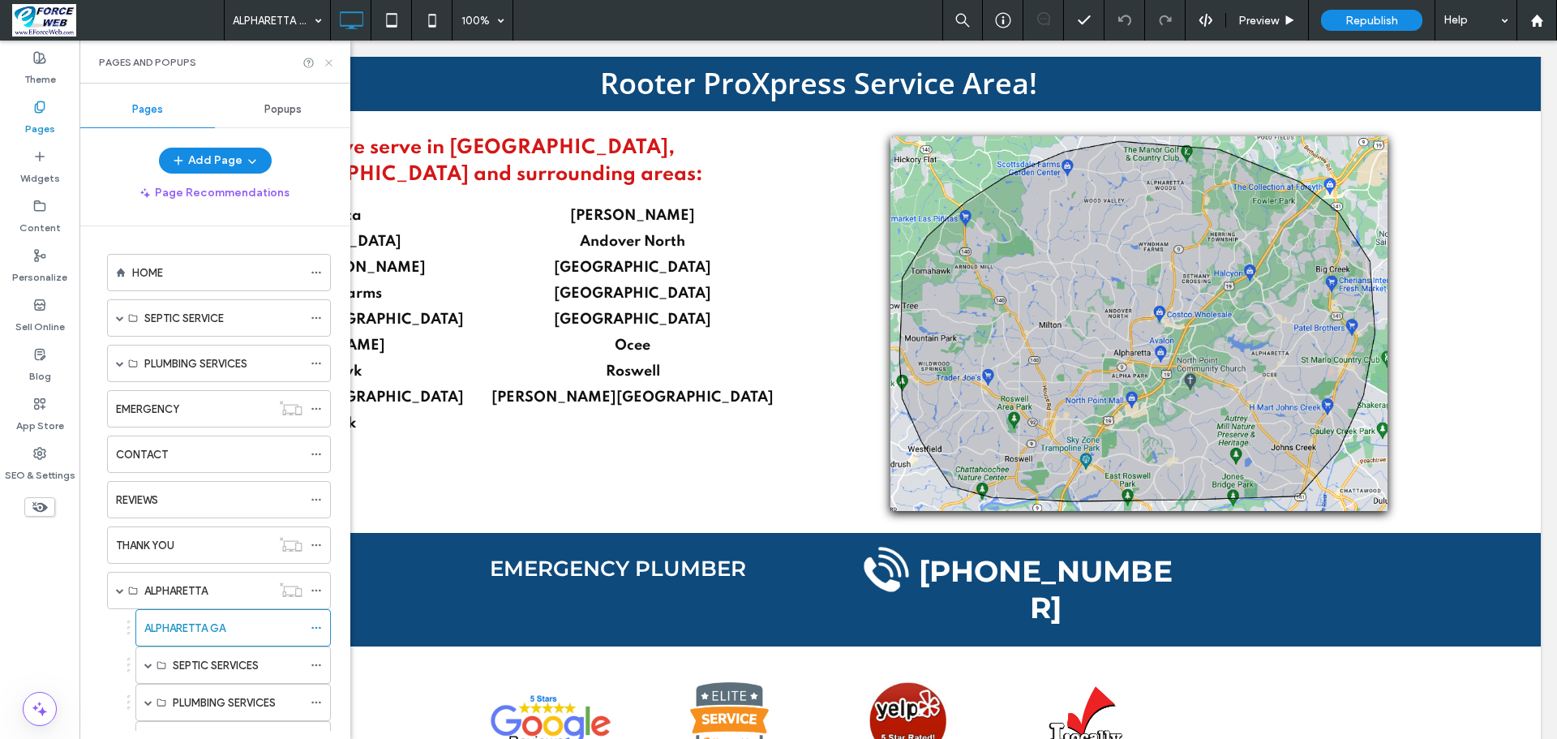
click at [333, 62] on icon at bounding box center [329, 63] width 12 height 12
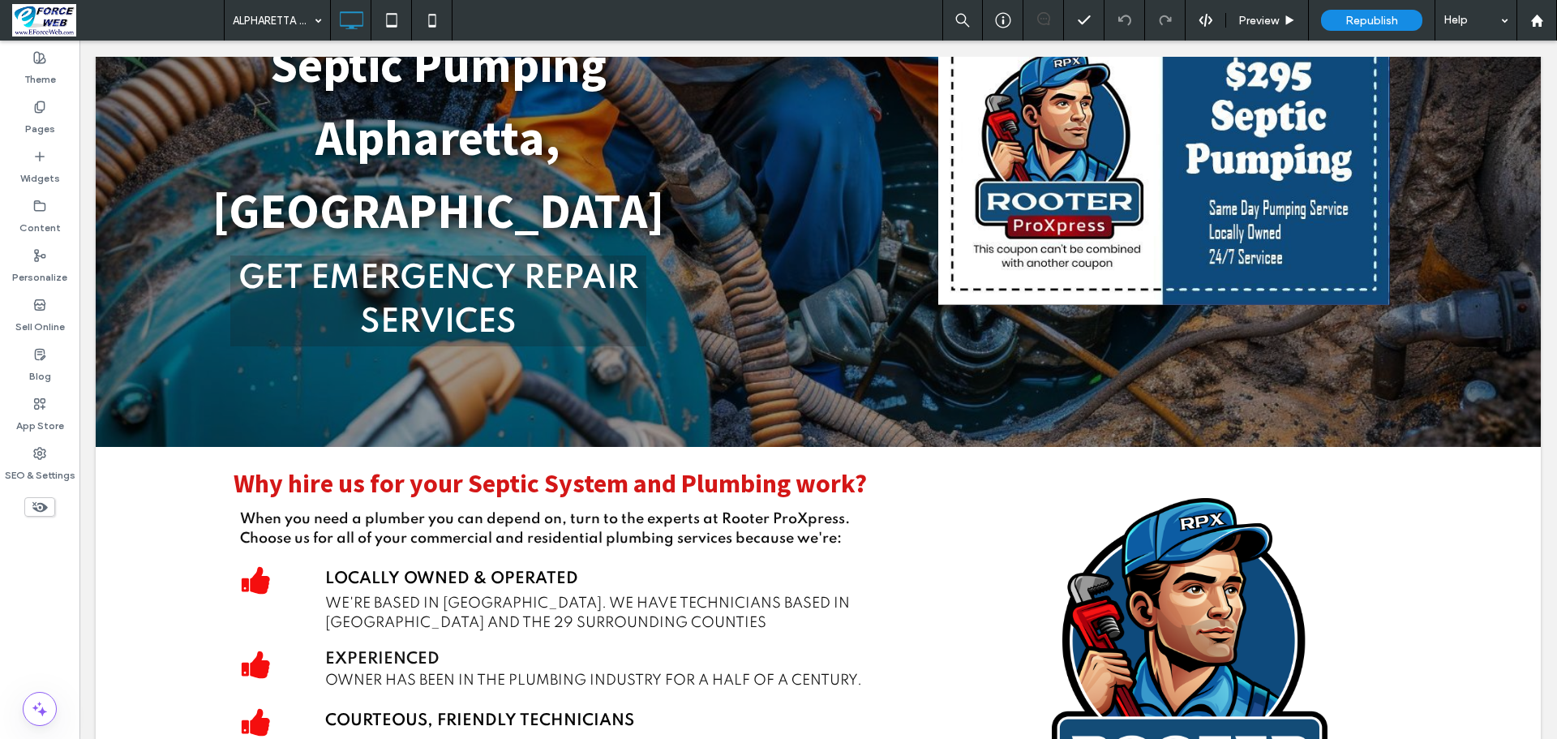
scroll to position [0, 0]
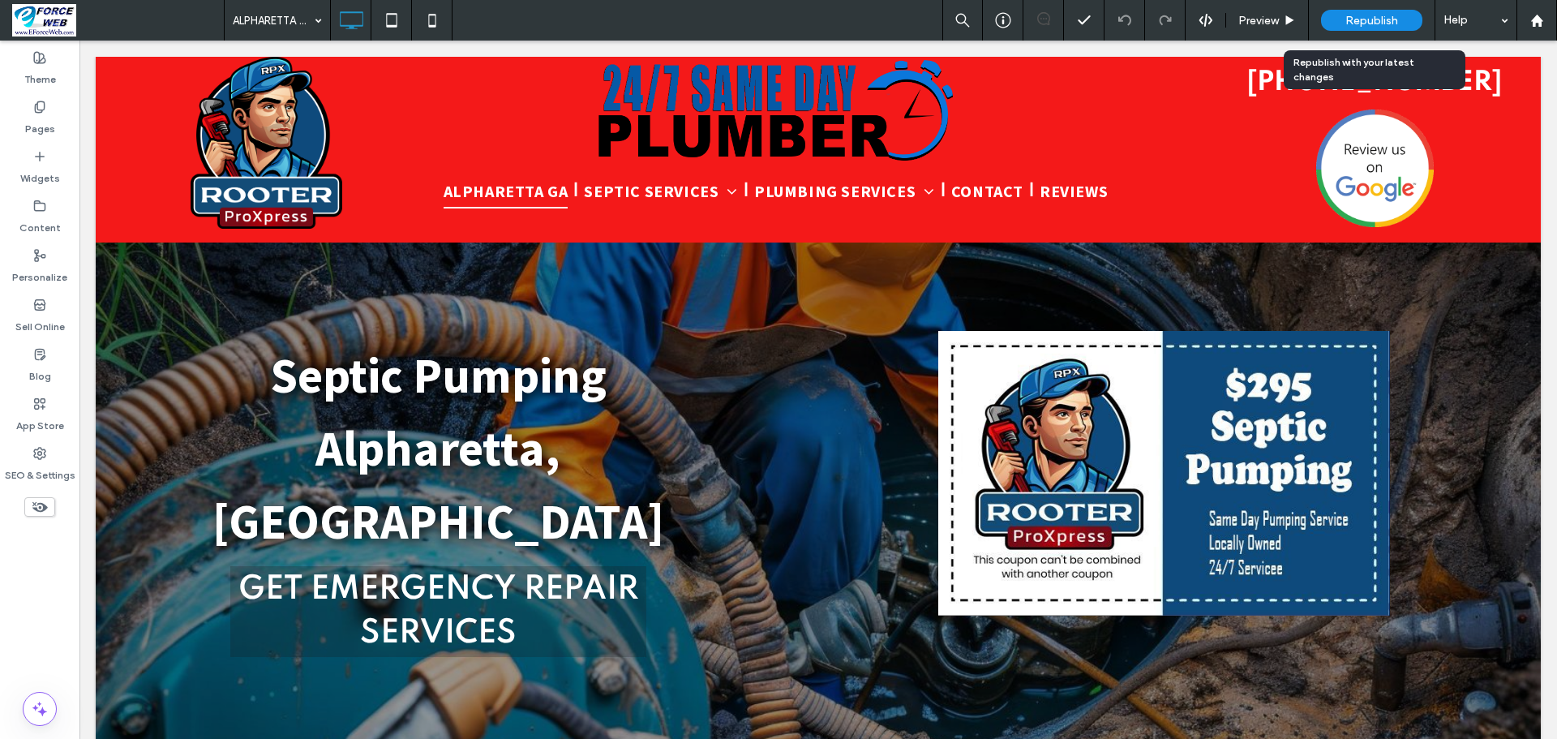
click at [1401, 18] on div "Republish" at bounding box center [1371, 20] width 101 height 21
